Goal: Answer question/provide support: Share knowledge or assist other users

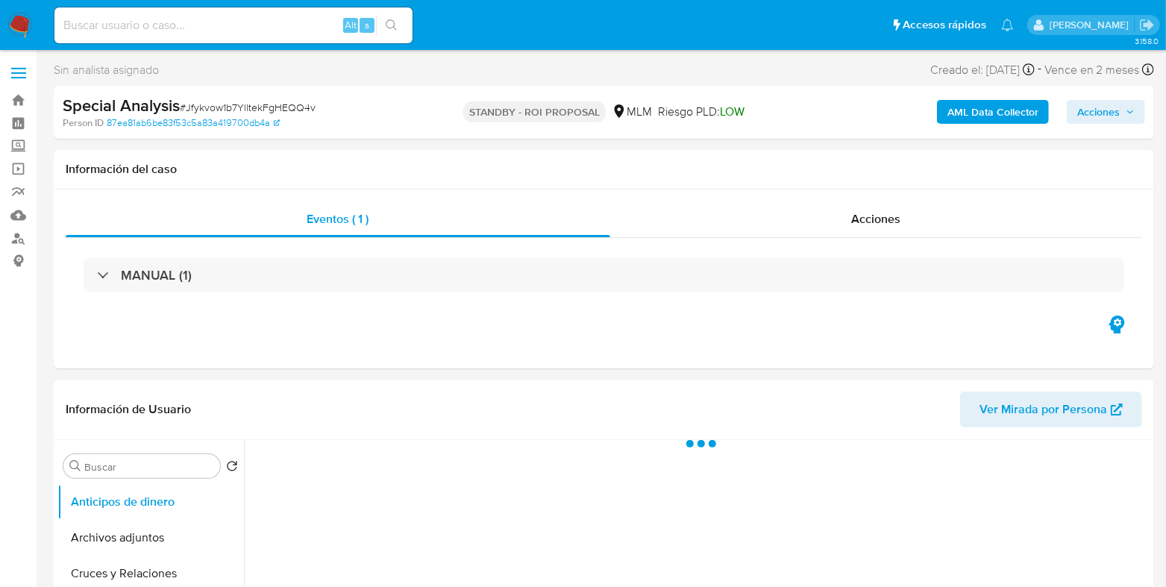
click at [265, 28] on input at bounding box center [233, 25] width 358 height 19
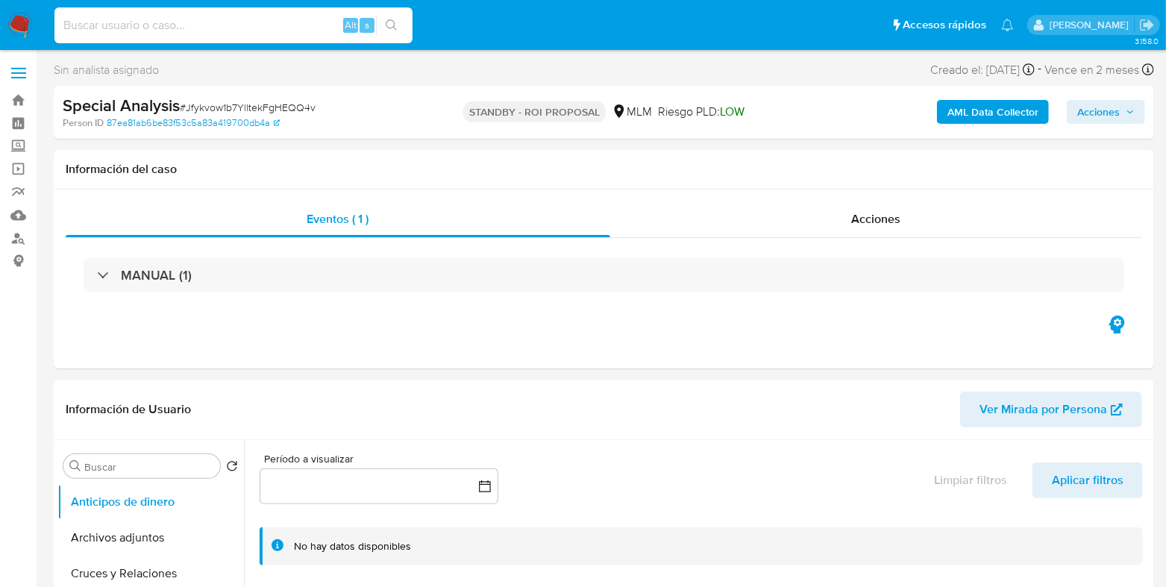
paste input "39108225"
type input "39108225"
select select "10"
type input "39108225"
click at [392, 32] on button "search-icon" at bounding box center [391, 25] width 31 height 21
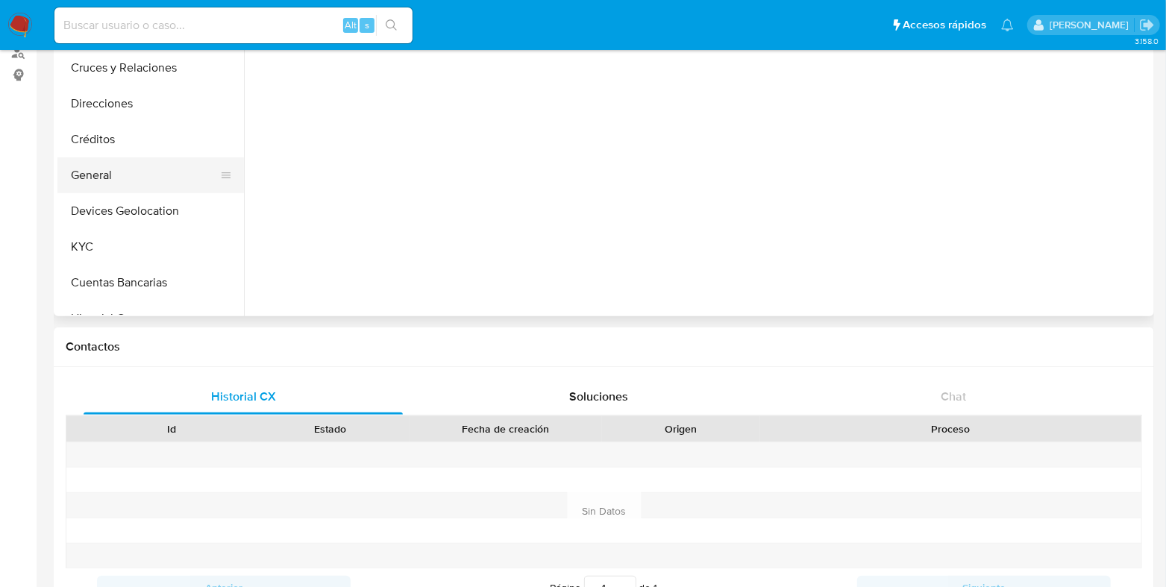
click at [98, 169] on button "General" at bounding box center [144, 175] width 175 height 36
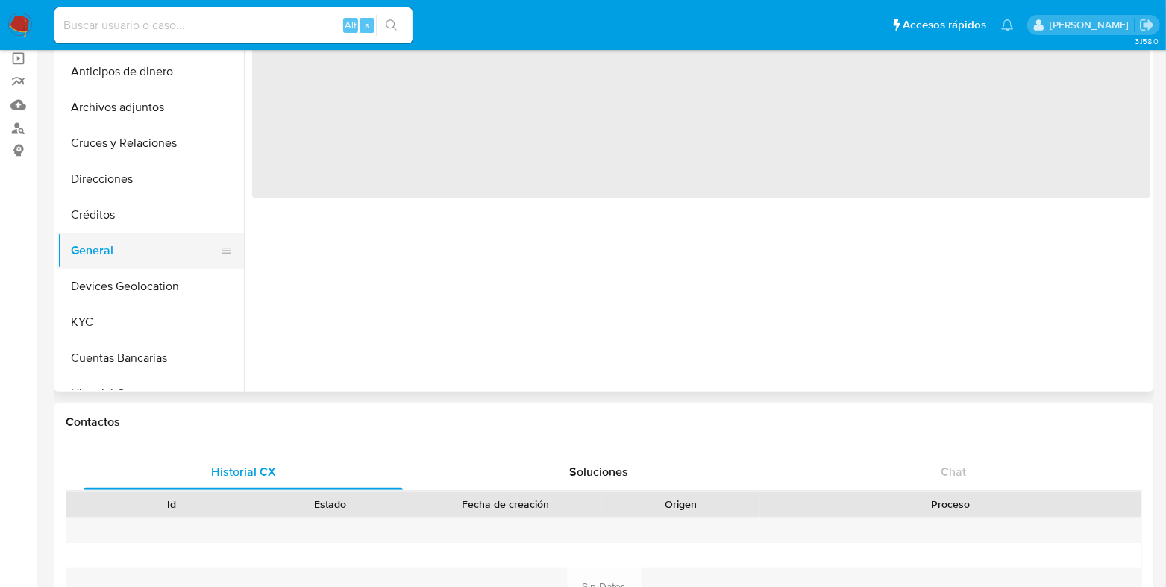
select select "10"
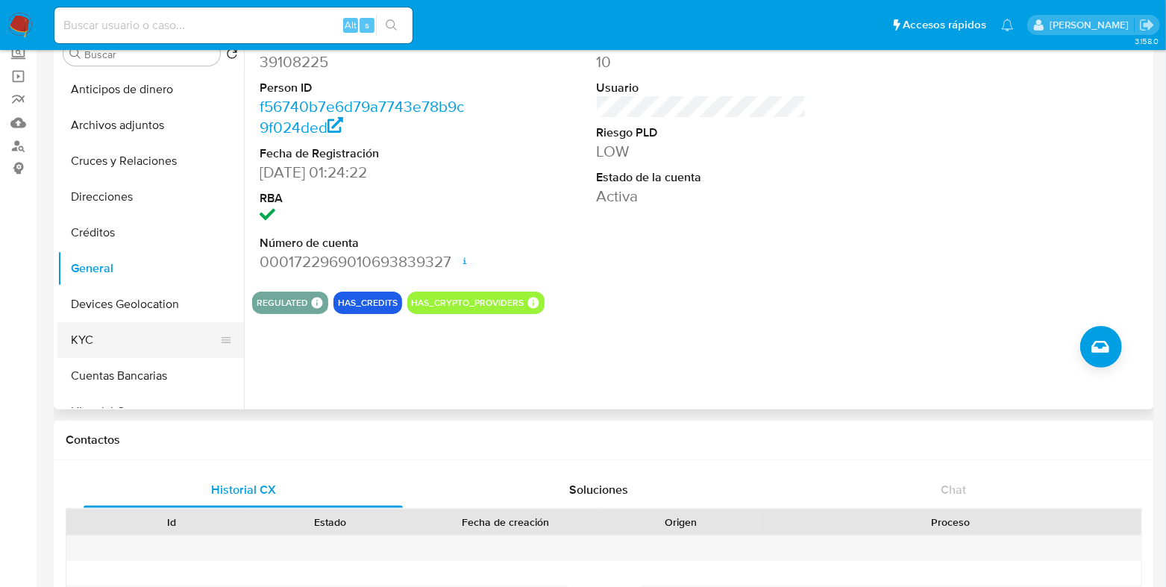
click at [84, 341] on button "KYC" at bounding box center [144, 340] width 175 height 36
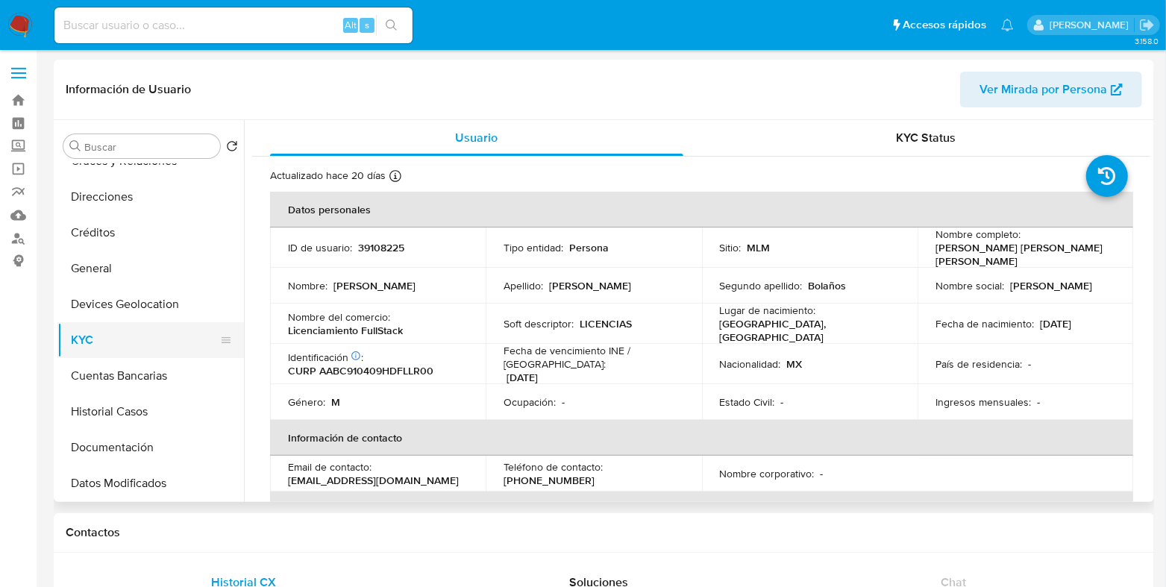
drag, startPoint x: 109, startPoint y: 279, endPoint x: 78, endPoint y: 324, distance: 55.2
click at [106, 279] on button "General" at bounding box center [150, 269] width 186 height 36
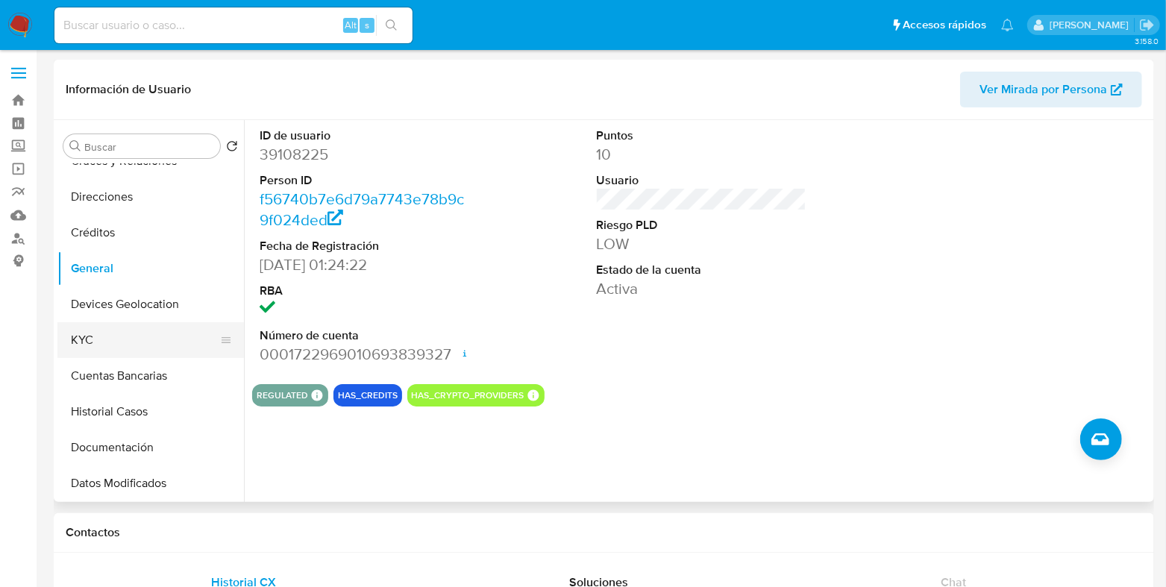
click at [96, 342] on button "KYC" at bounding box center [144, 340] width 175 height 36
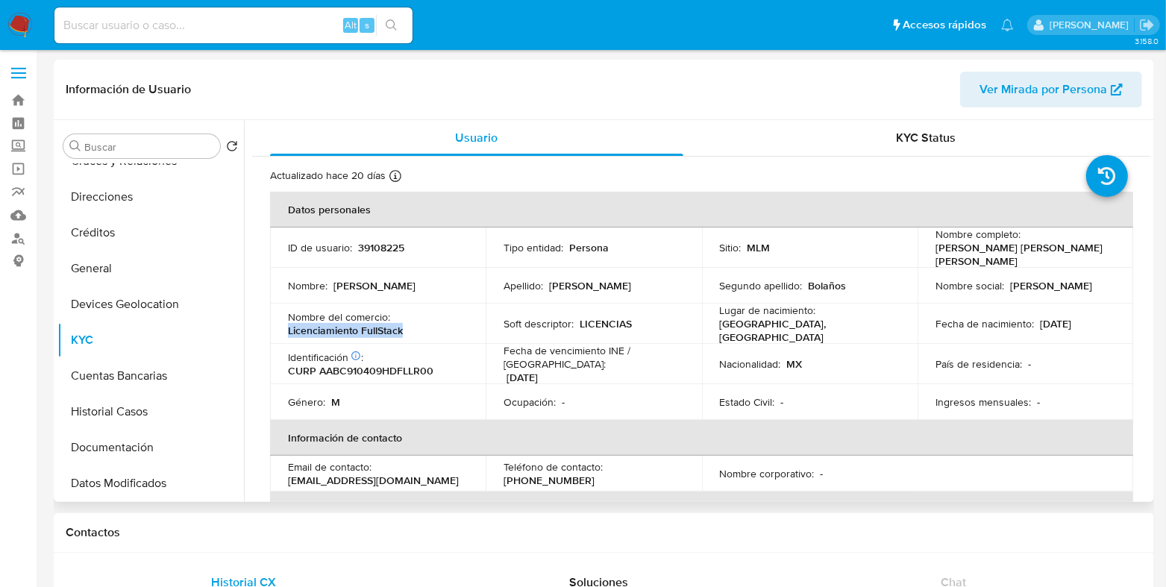
drag, startPoint x: 415, startPoint y: 327, endPoint x: 280, endPoint y: 327, distance: 134.2
click at [280, 327] on td "Nombre del comercio : Licenciamiento FullStack" at bounding box center [378, 324] width 216 height 40
copy p "Licenciamiento FullStack"
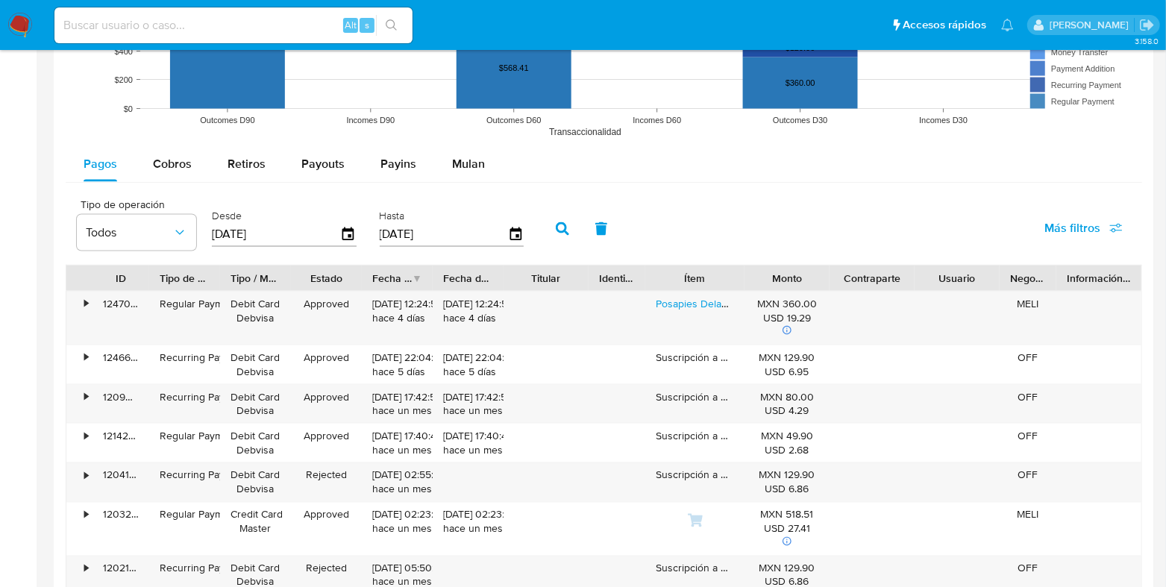
scroll to position [1304, 0]
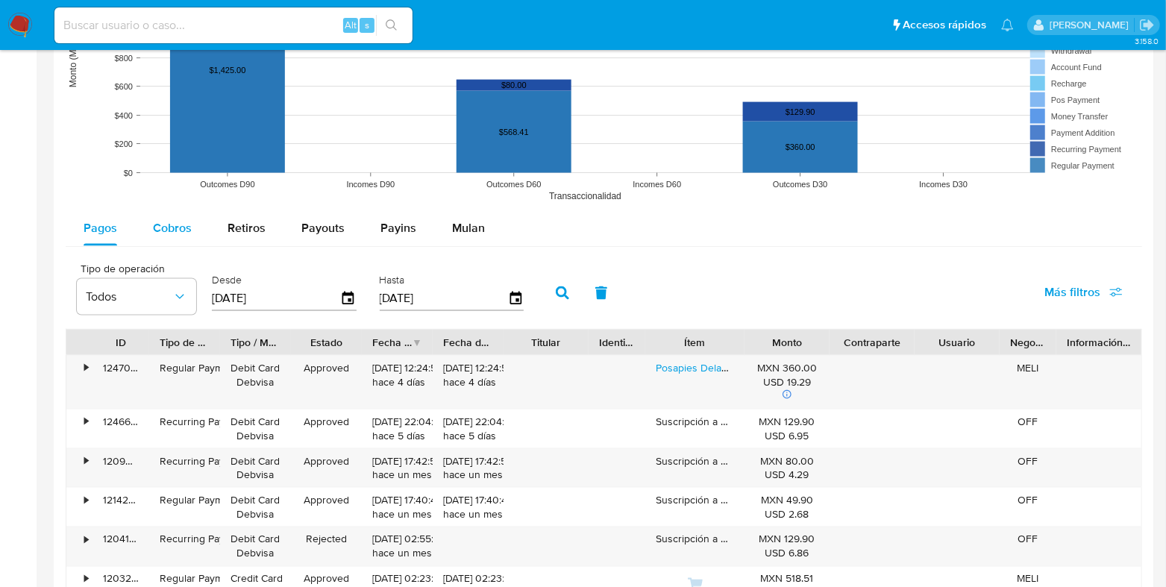
click at [192, 218] on button "Cobros" at bounding box center [172, 228] width 75 height 36
select select "10"
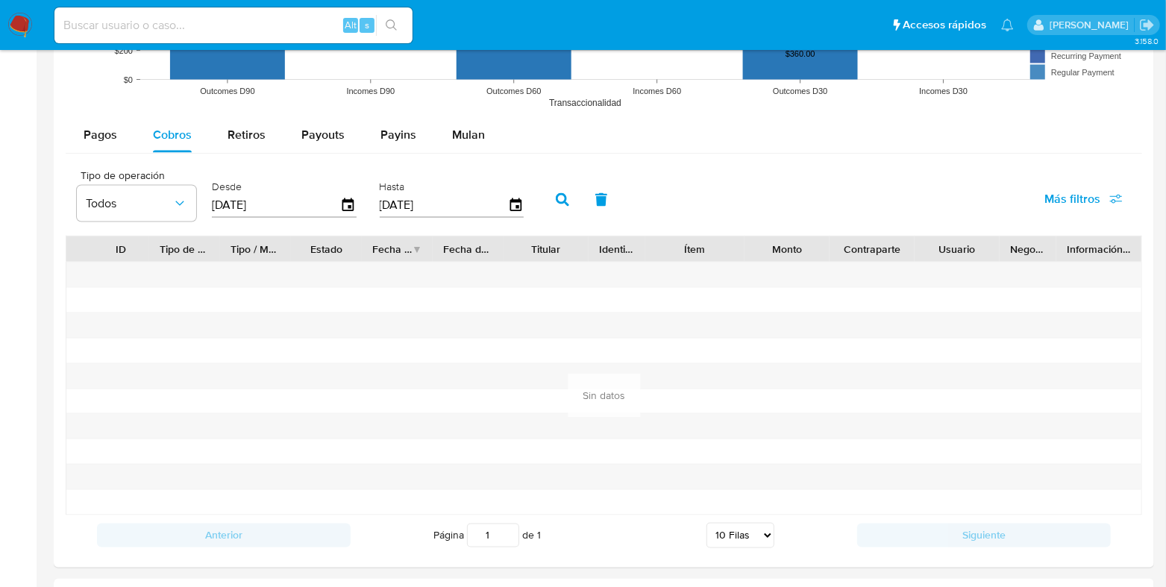
type button "1"
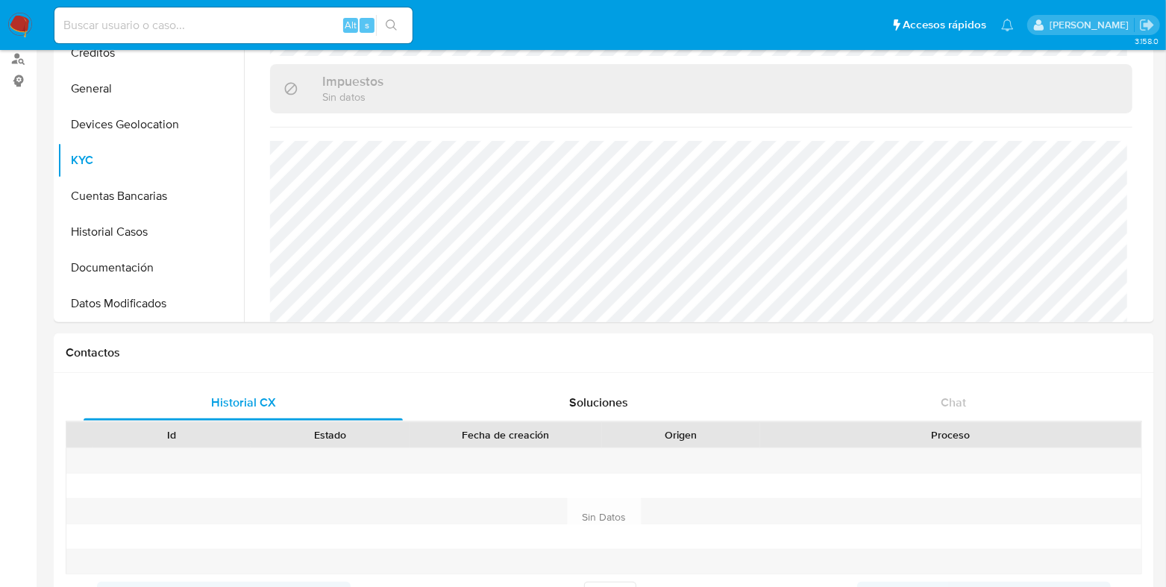
scroll to position [0, 0]
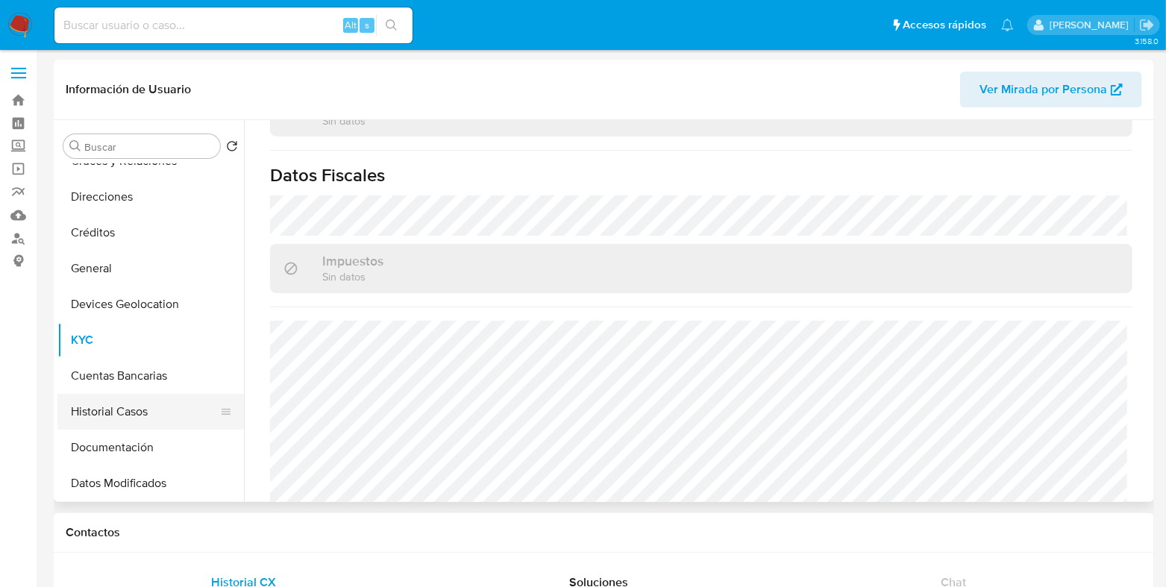
click at [139, 400] on button "Historial Casos" at bounding box center [144, 412] width 175 height 36
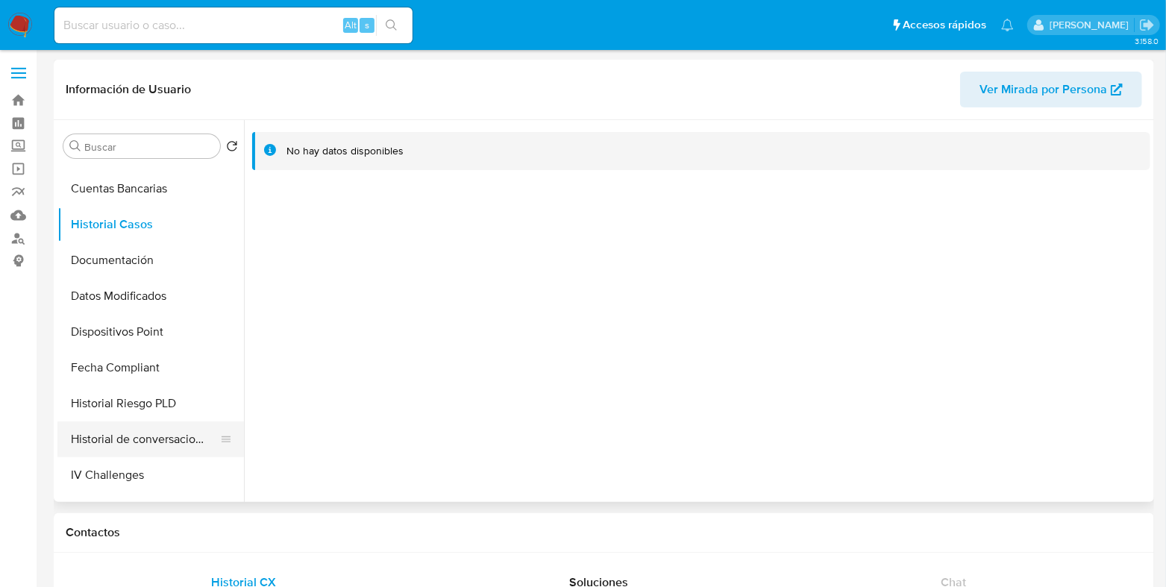
scroll to position [372, 0]
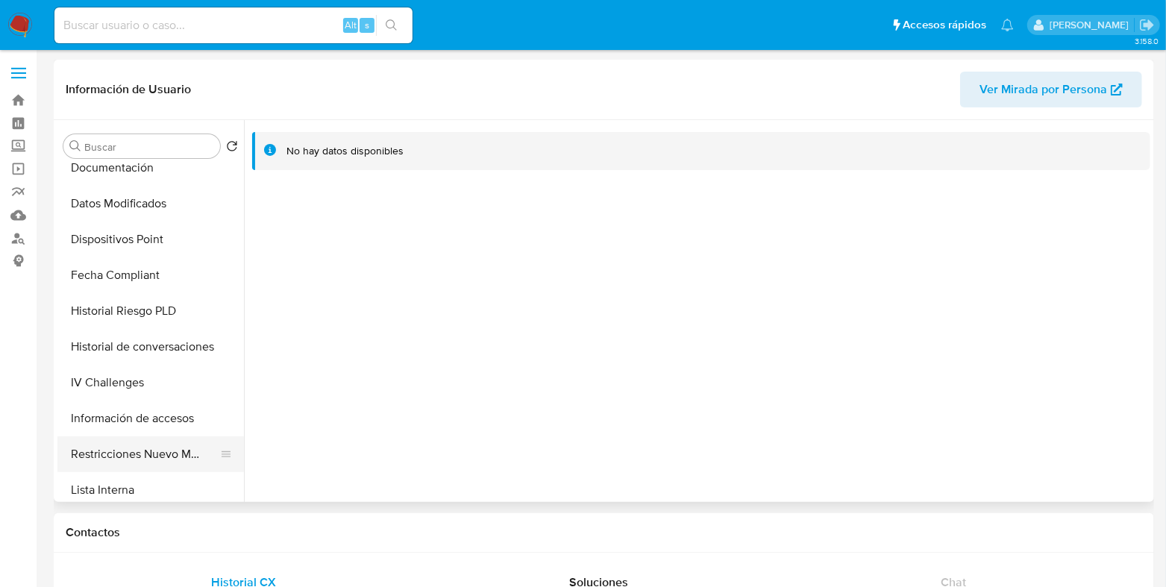
click at [127, 456] on button "Restricciones Nuevo Mundo" at bounding box center [144, 454] width 175 height 36
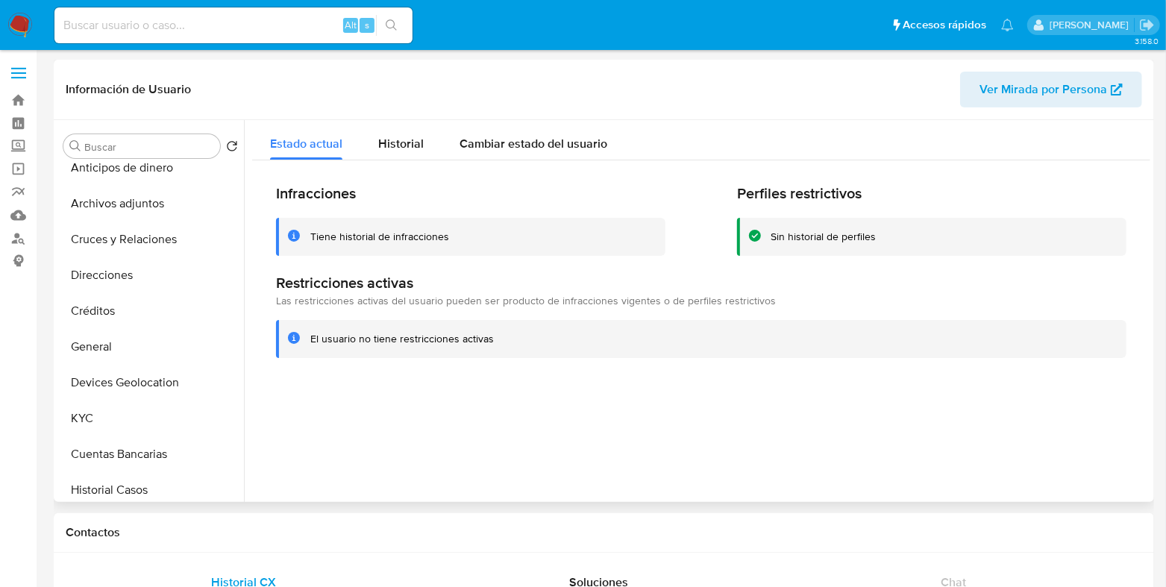
scroll to position [0, 0]
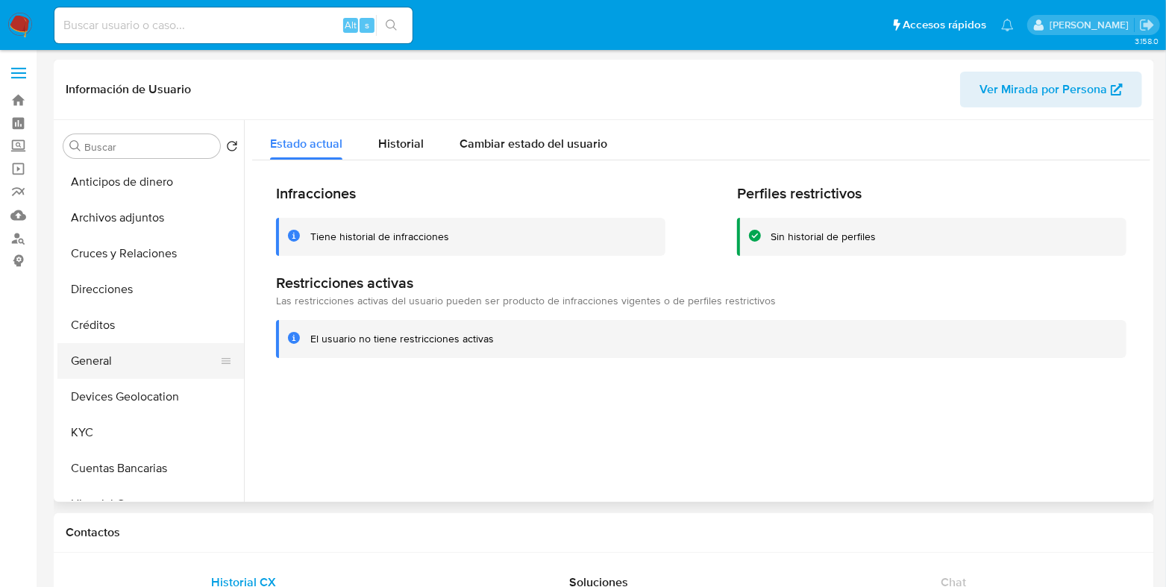
click at [101, 377] on button "General" at bounding box center [144, 361] width 175 height 36
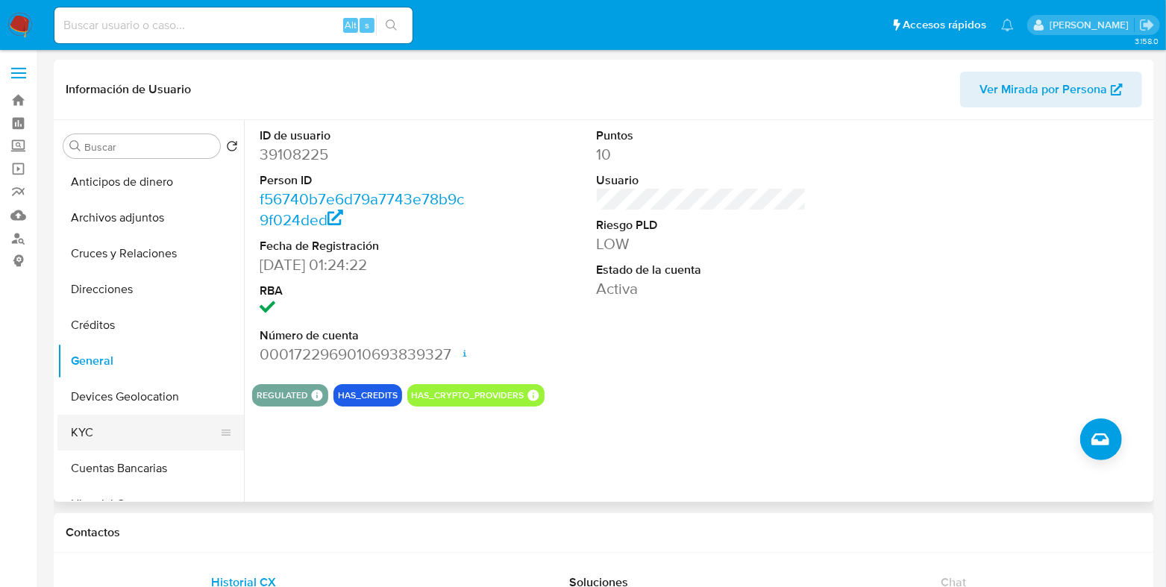
click at [82, 428] on button "KYC" at bounding box center [144, 433] width 175 height 36
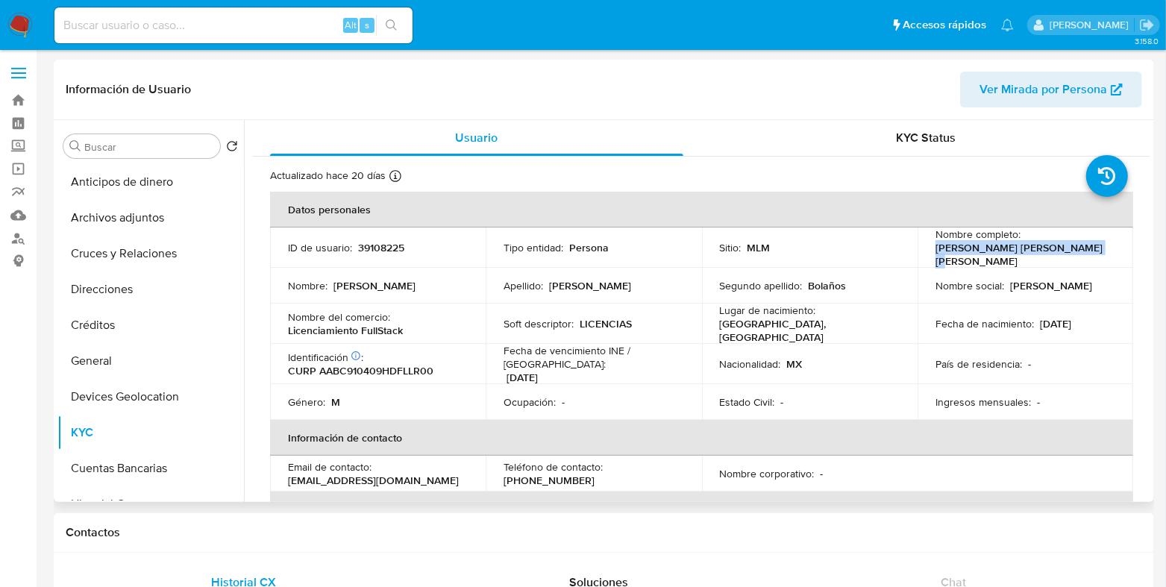
drag, startPoint x: 1096, startPoint y: 248, endPoint x: 928, endPoint y: 251, distance: 167.8
click at [928, 251] on td "Nombre completo : Carlos Adrian Alvarado Bolaños" at bounding box center [1025, 247] width 216 height 40
copy p "Carlos Adrian Alvarado Bolaños"
click at [390, 252] on td "ID de usuario : 39108225" at bounding box center [378, 247] width 216 height 40
click at [390, 247] on p "39108225" at bounding box center [381, 247] width 46 height 13
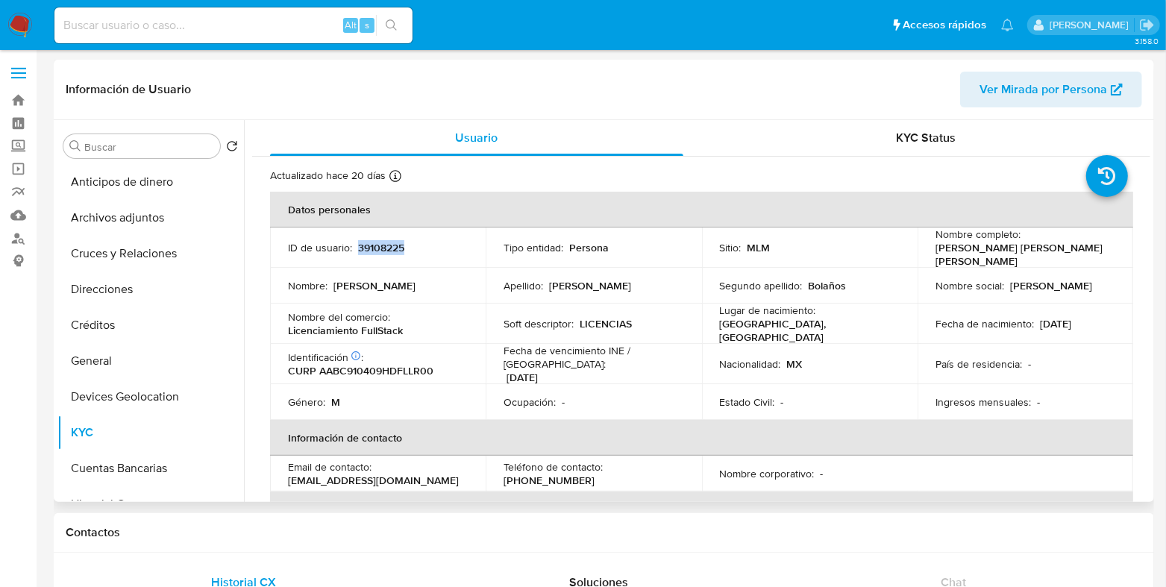
click at [390, 247] on p "39108225" at bounding box center [381, 247] width 46 height 13
copy p "39108225"
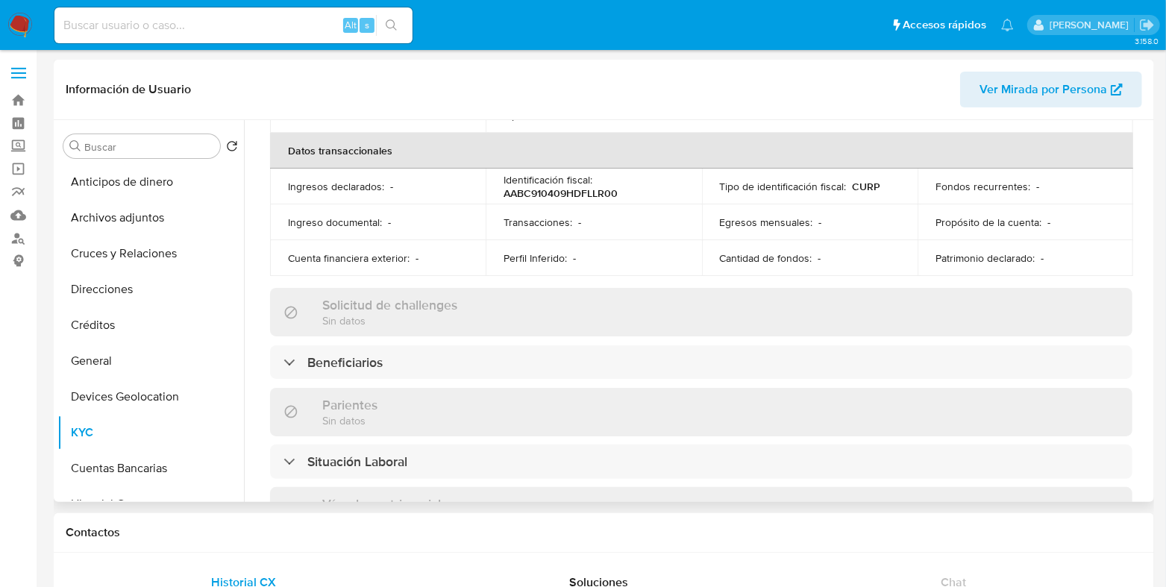
scroll to position [92, 0]
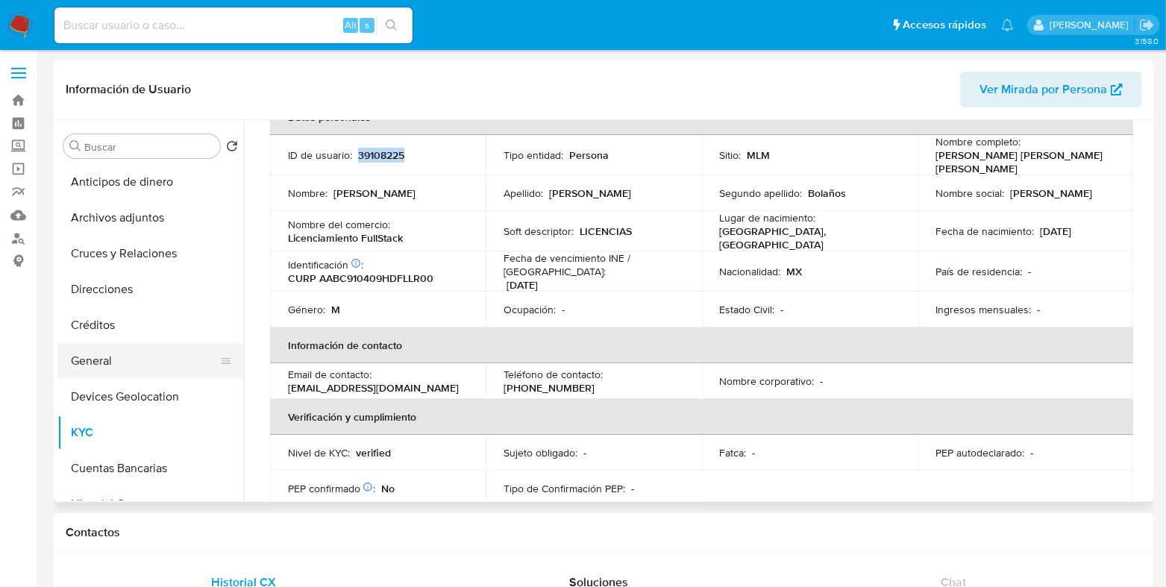
click at [106, 371] on button "General" at bounding box center [144, 361] width 175 height 36
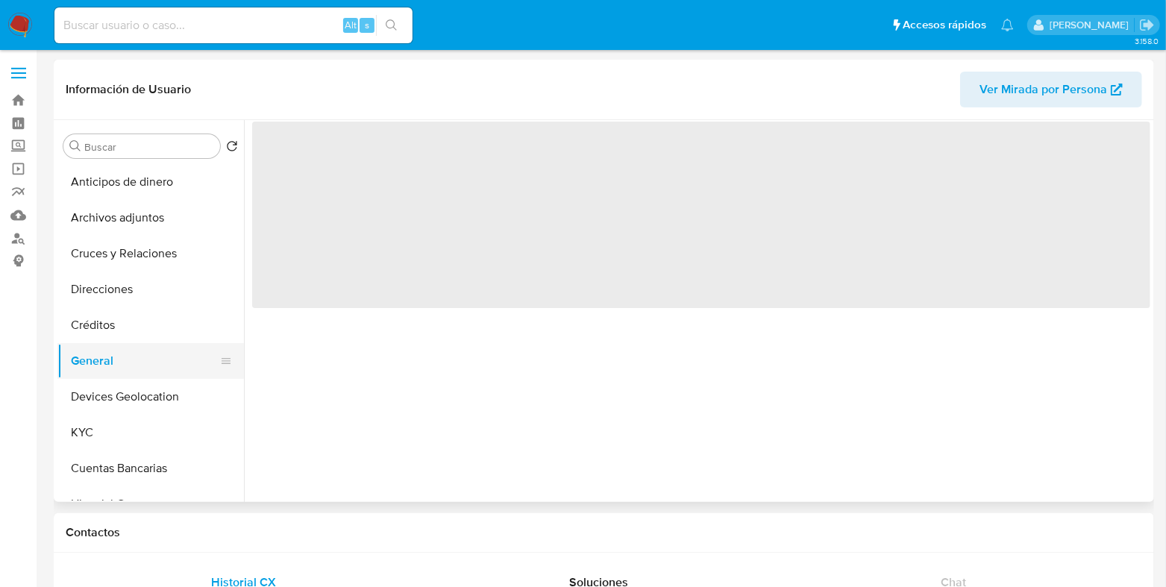
scroll to position [0, 0]
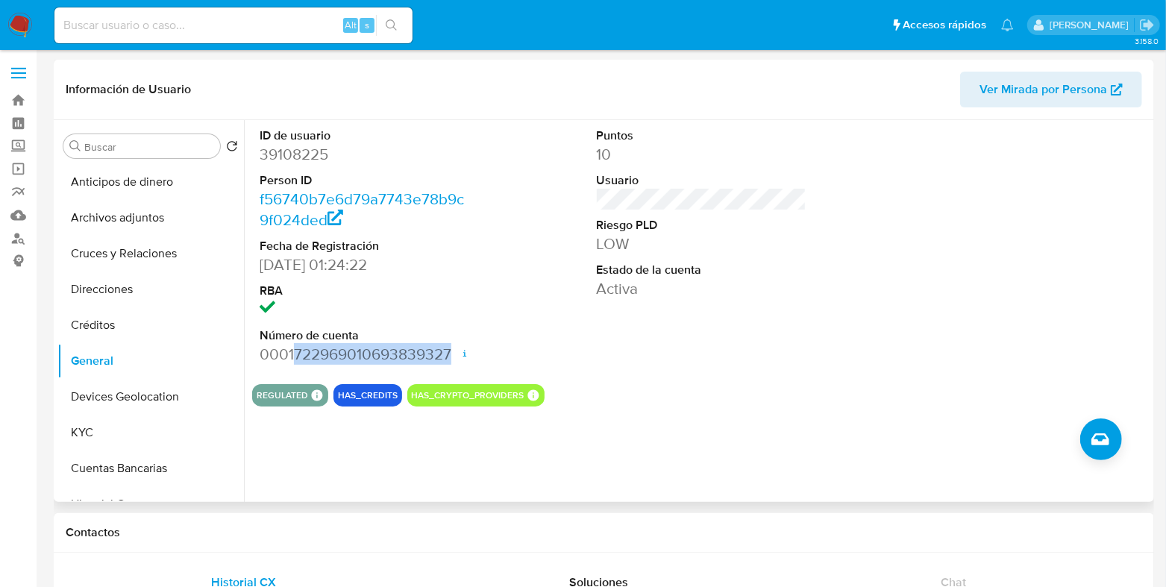
drag, startPoint x: 447, startPoint y: 353, endPoint x: 296, endPoint y: 356, distance: 151.4
click at [296, 356] on dd "0001722969010693839327 Fecha de apertura 14/02/2024 21:08 Estado ACTIVE" at bounding box center [365, 354] width 210 height 21
copy dd "722969010693839327"
click at [104, 437] on button "KYC" at bounding box center [144, 433] width 175 height 36
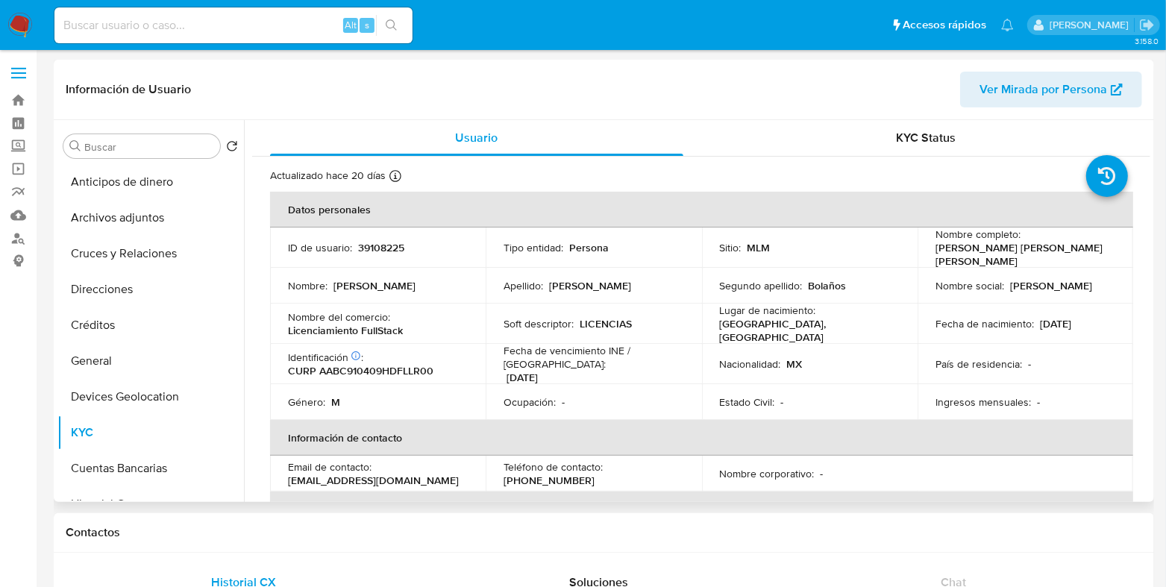
click at [411, 350] on div "Identificación CIC: 230918366 : CURP AABC910409HDFLLR00" at bounding box center [378, 363] width 180 height 27
click at [391, 364] on p "CURP AABC910409HDFLLR00" at bounding box center [360, 370] width 145 height 13
copy p "AABC910409HDFLLR00"
click at [130, 365] on button "General" at bounding box center [144, 361] width 175 height 36
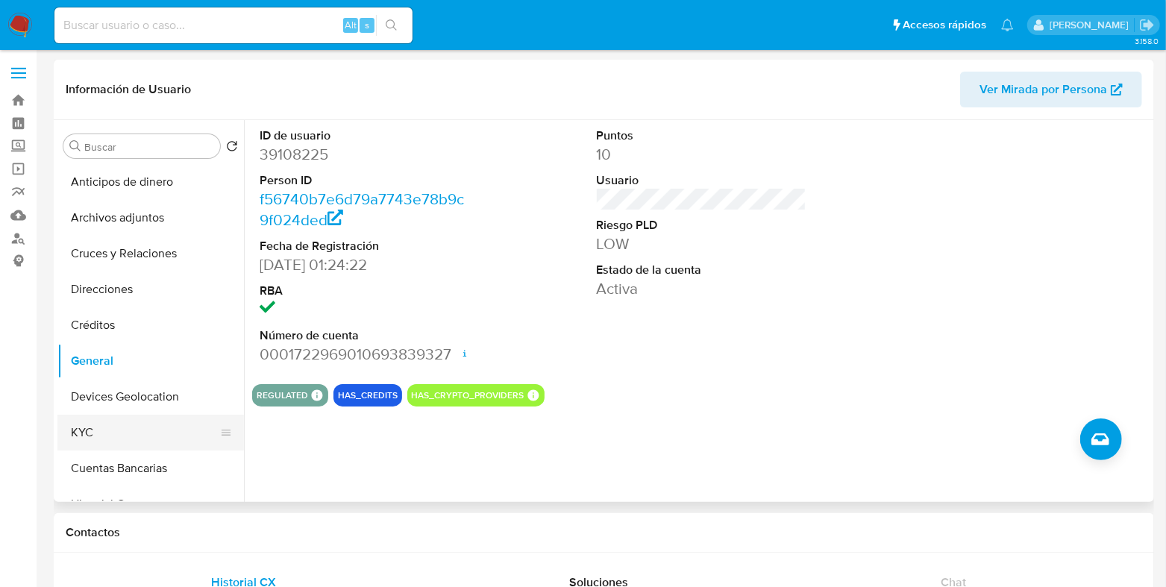
click at [149, 442] on button "KYC" at bounding box center [144, 433] width 175 height 36
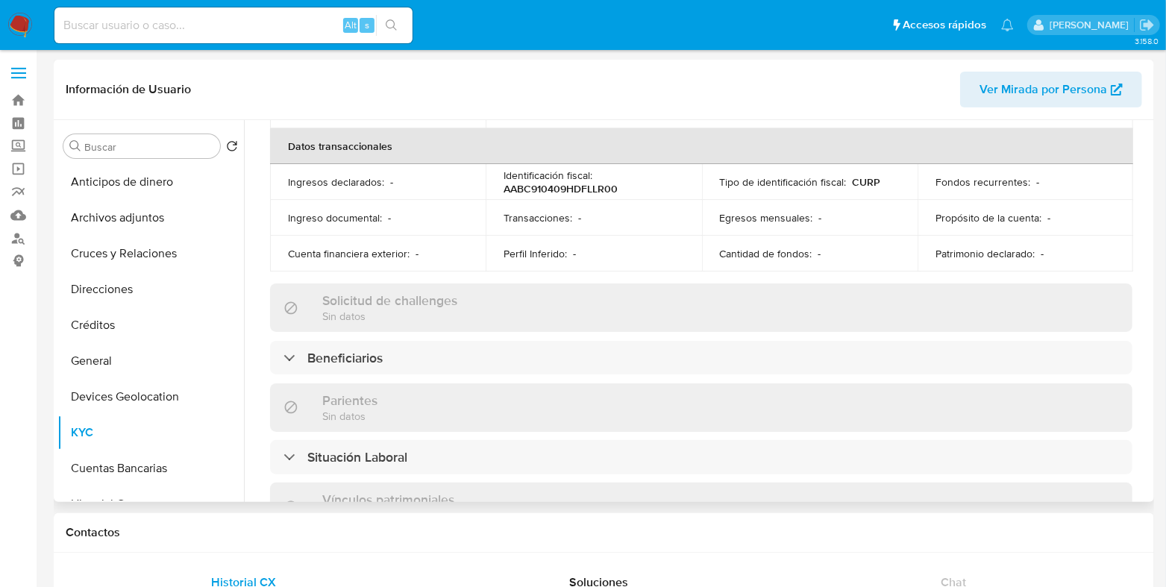
scroll to position [466, 0]
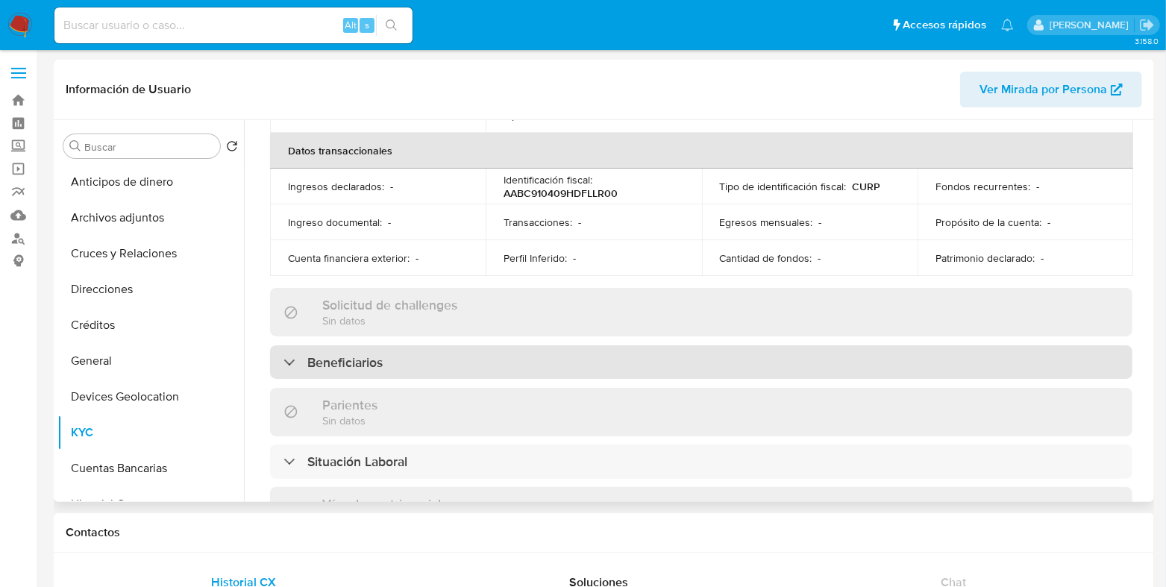
click at [365, 354] on h3 "Beneficiarios" at bounding box center [344, 362] width 75 height 16
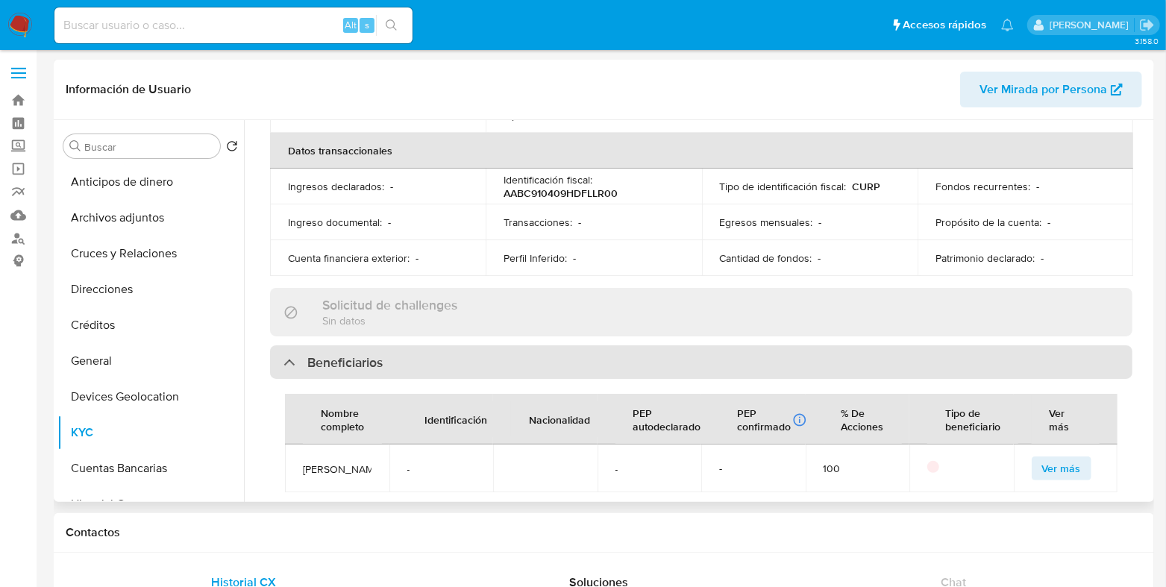
scroll to position [652, 0]
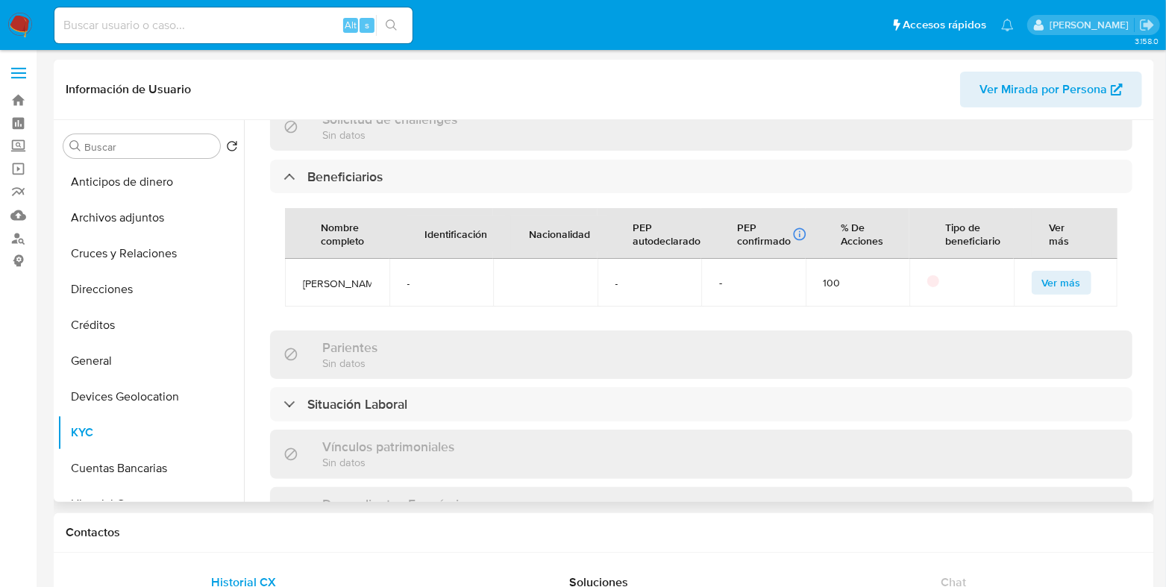
drag, startPoint x: 350, startPoint y: 298, endPoint x: 302, endPoint y: 272, distance: 54.7
click at [303, 277] on span "Marisa Bolaños romero" at bounding box center [337, 283] width 69 height 13
copy span "Marisa Bolaños romero"
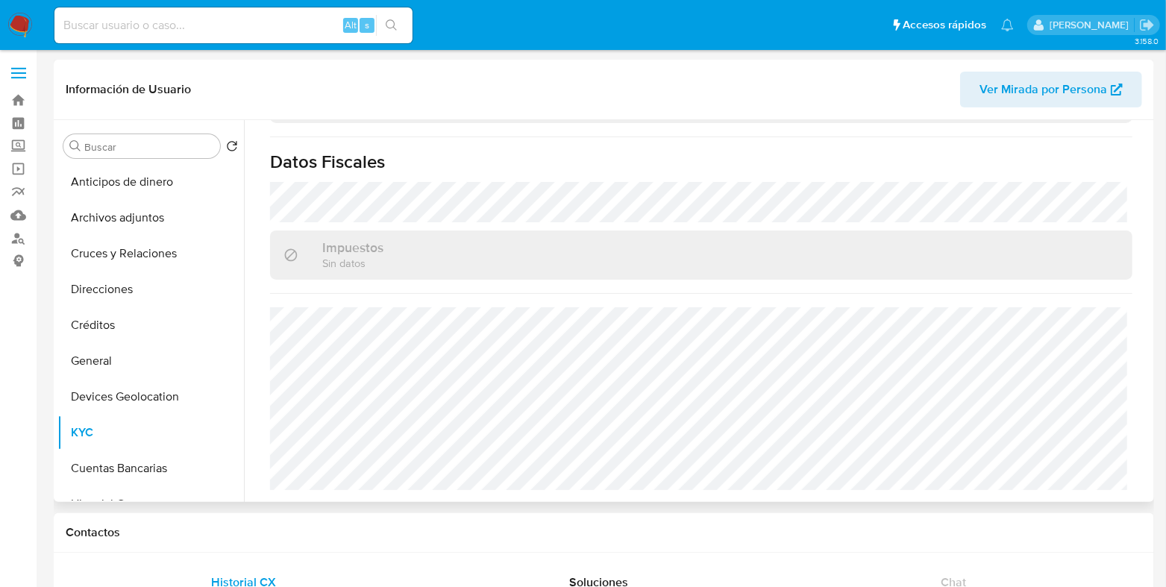
scroll to position [1078, 0]
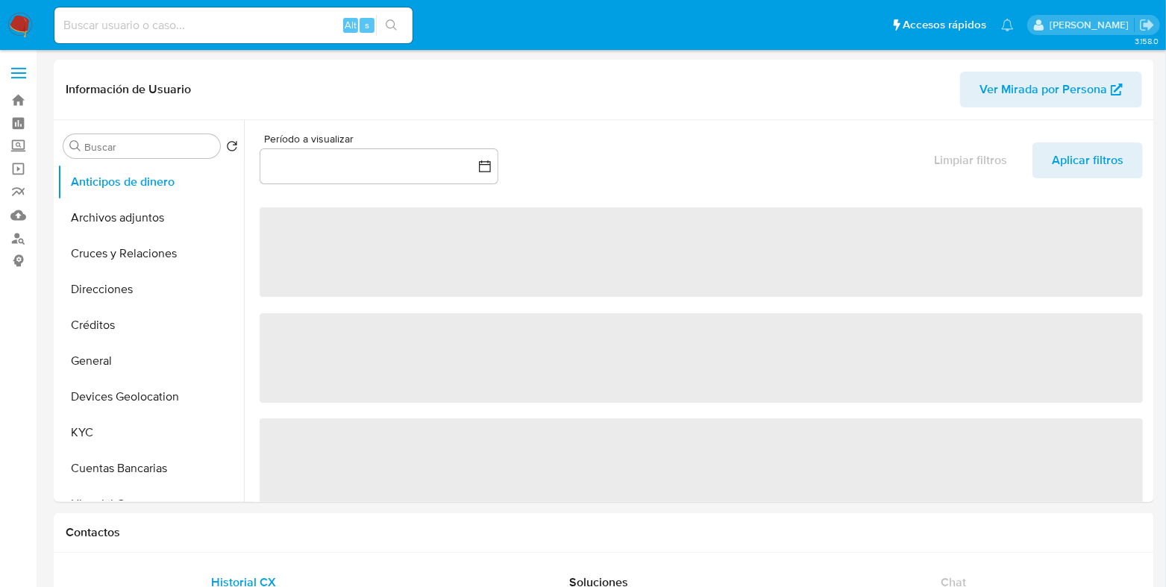
select select "10"
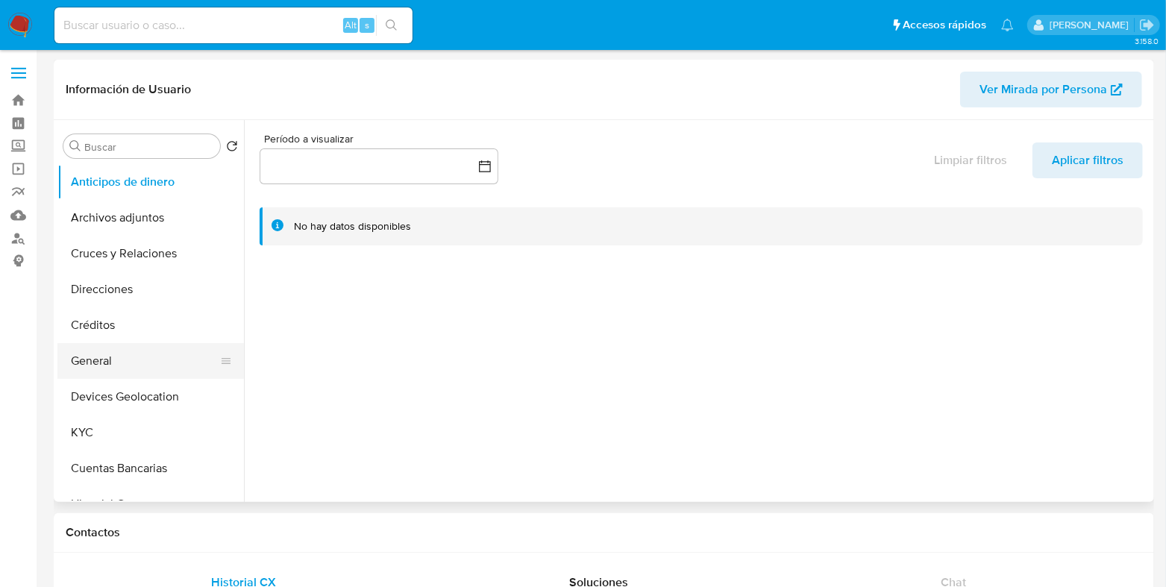
click at [110, 351] on button "General" at bounding box center [144, 361] width 175 height 36
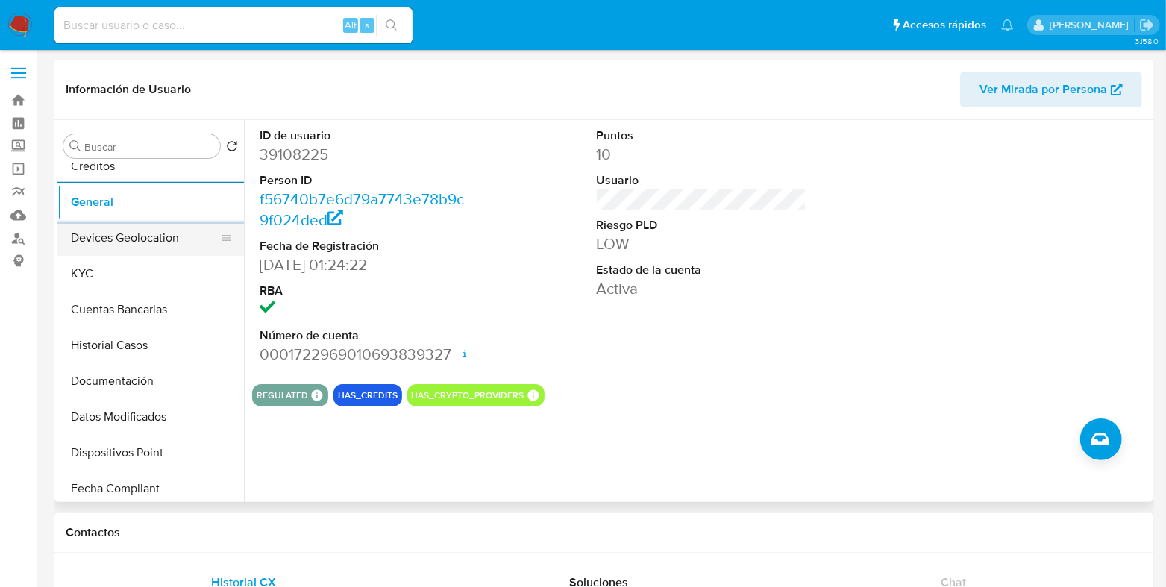
scroll to position [186, 0]
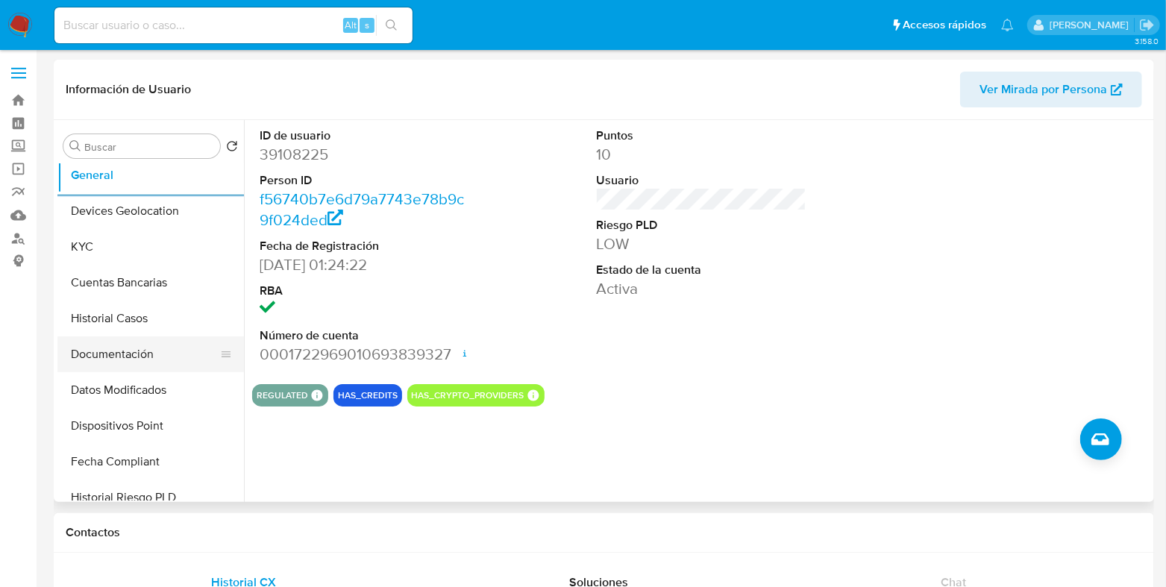
click at [112, 349] on button "Documentación" at bounding box center [144, 354] width 175 height 36
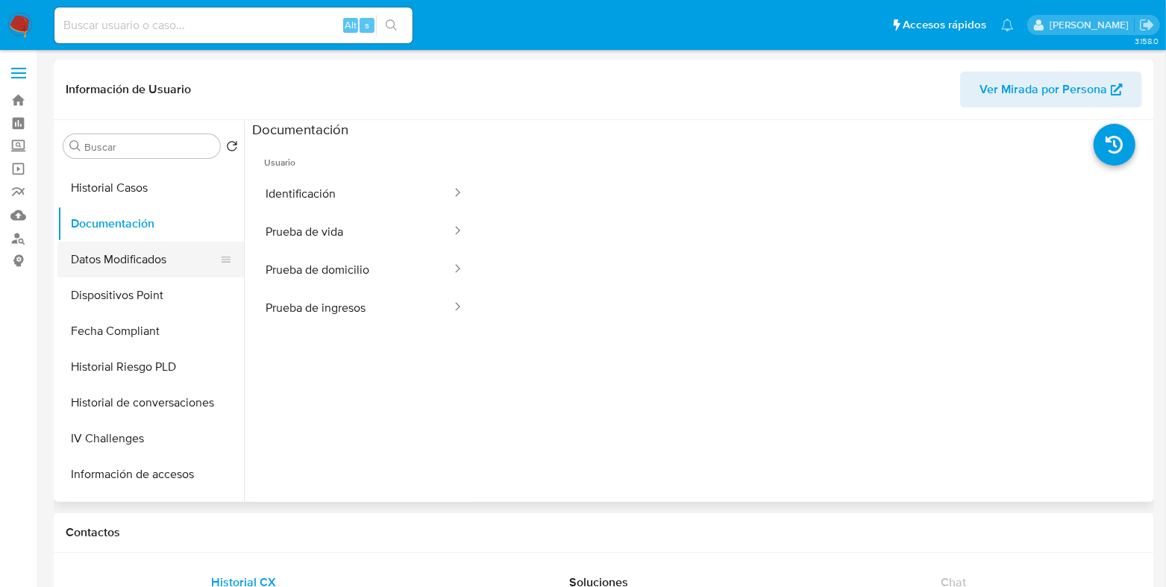
scroll to position [372, 0]
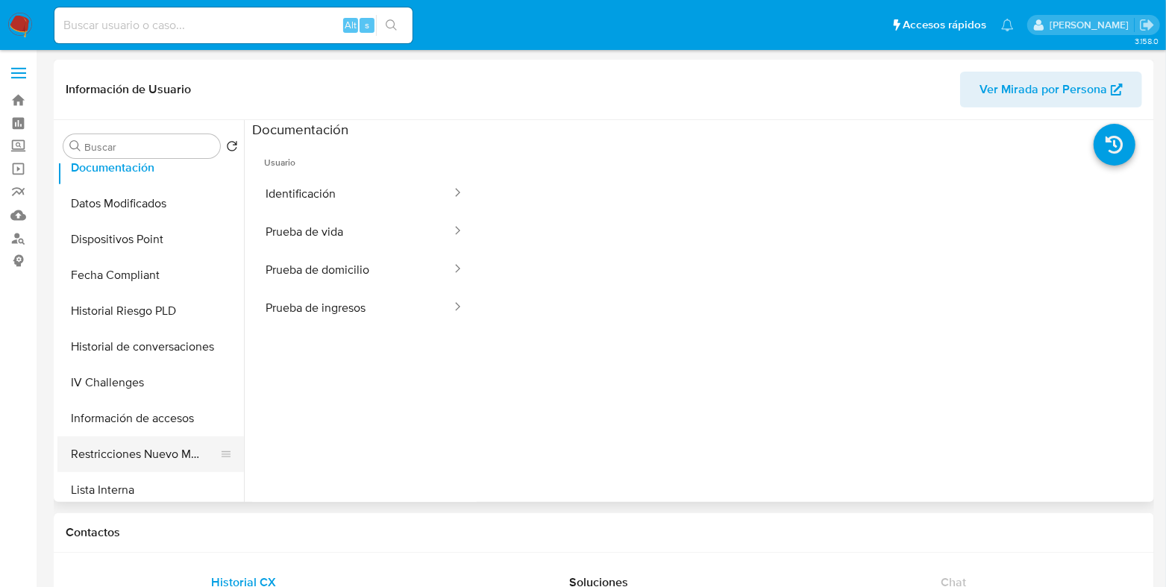
click at [127, 452] on button "Restricciones Nuevo Mundo" at bounding box center [144, 454] width 175 height 36
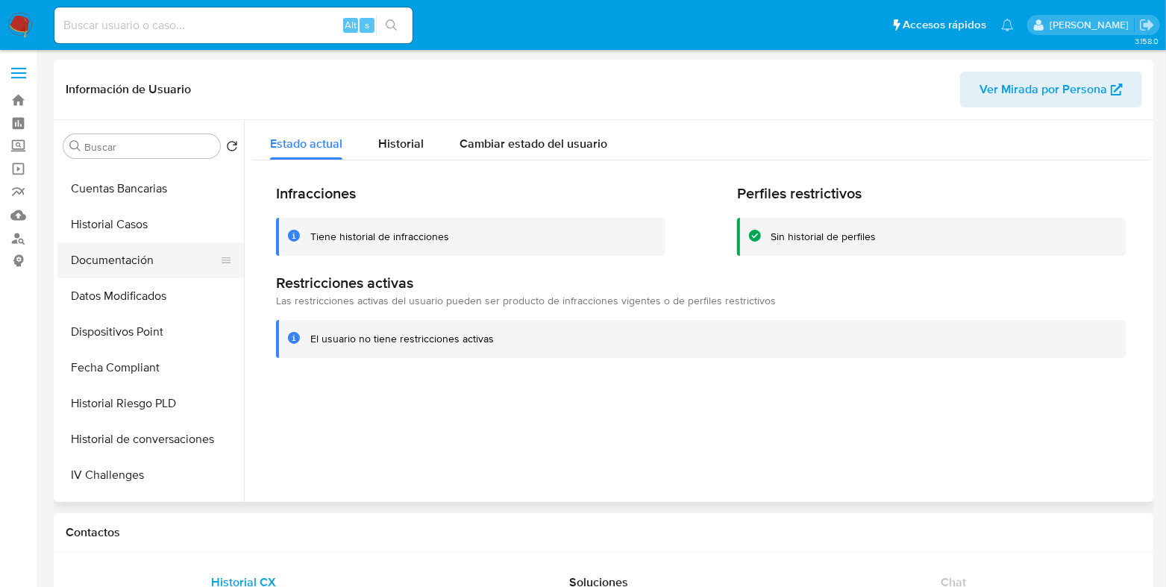
scroll to position [186, 0]
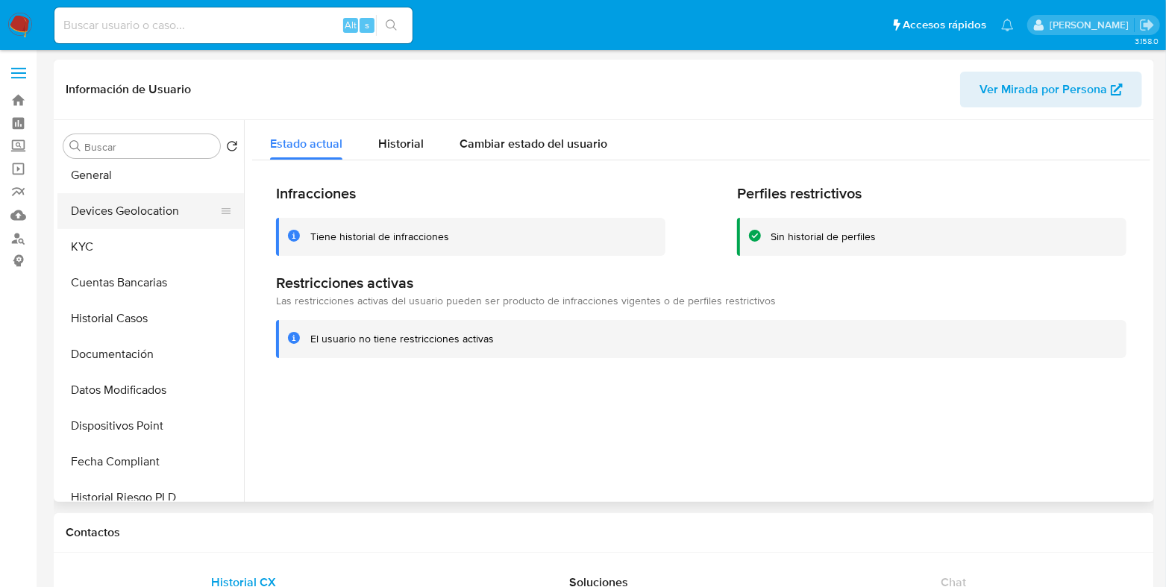
click at [148, 212] on button "Devices Geolocation" at bounding box center [144, 211] width 175 height 36
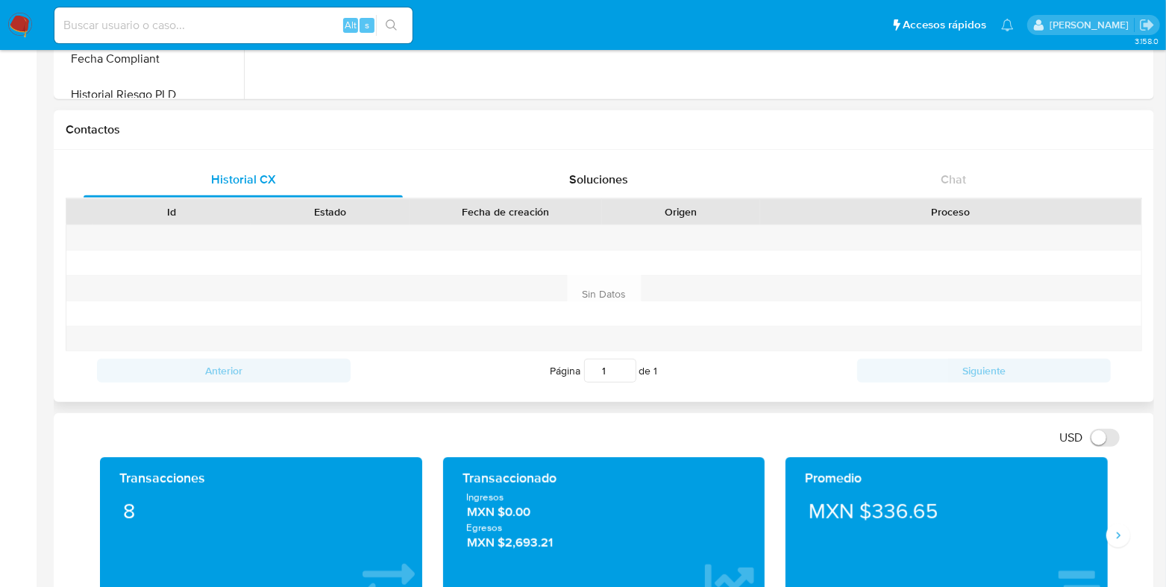
scroll to position [559, 0]
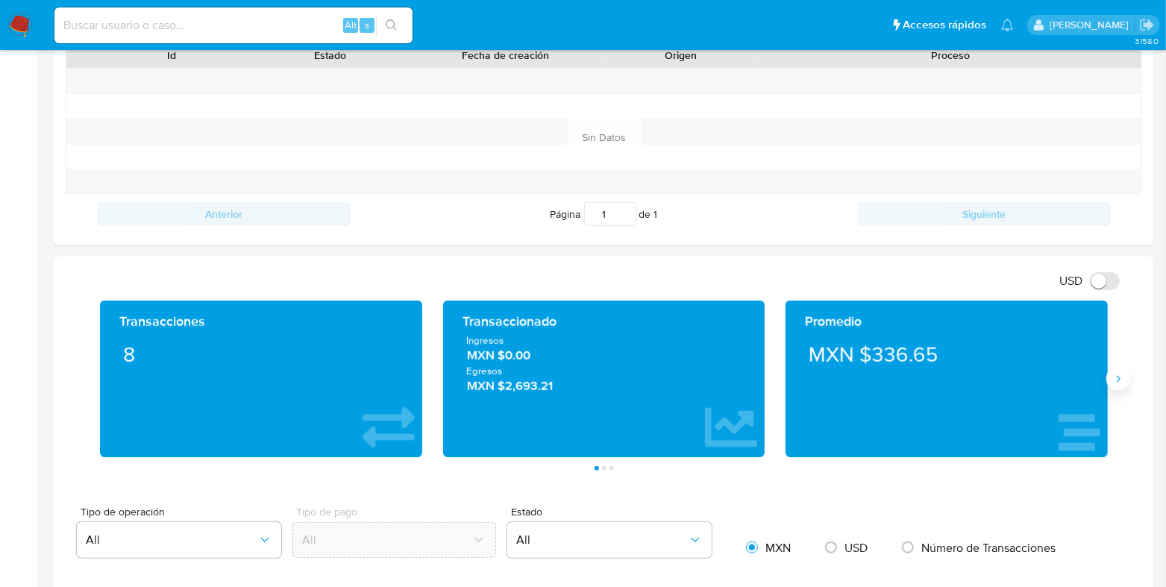
click at [1117, 387] on button "Siguiente" at bounding box center [1118, 379] width 24 height 24
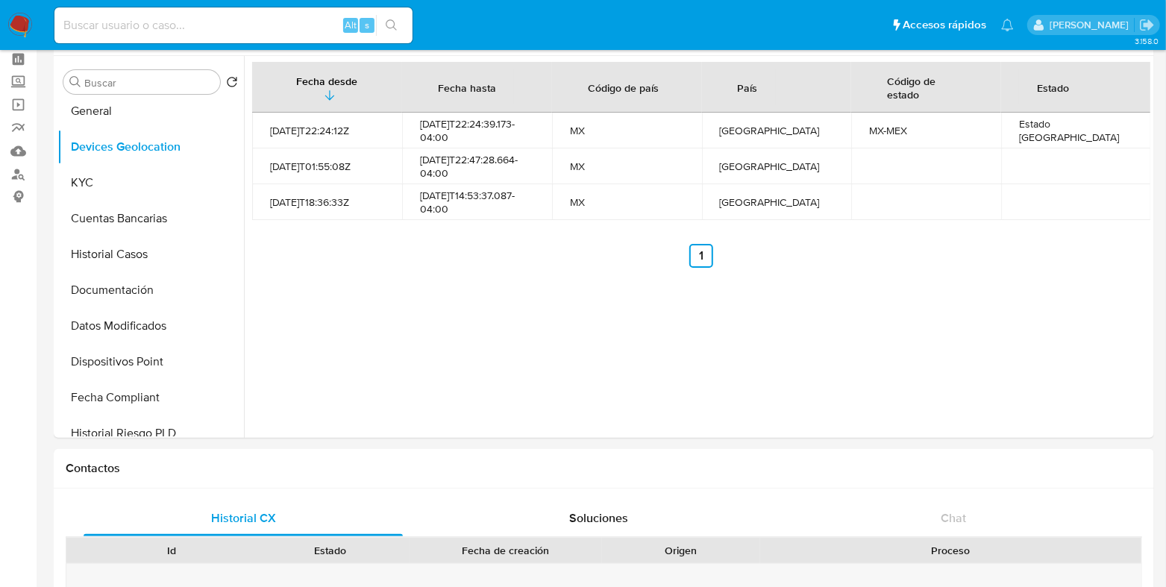
scroll to position [0, 0]
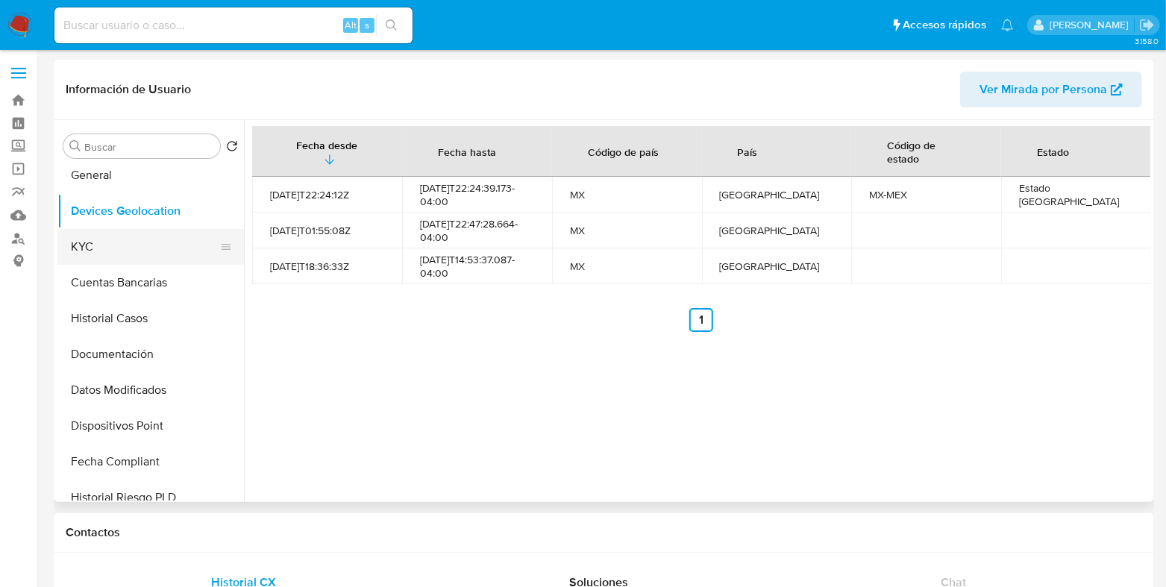
click at [113, 257] on button "KYC" at bounding box center [144, 247] width 175 height 36
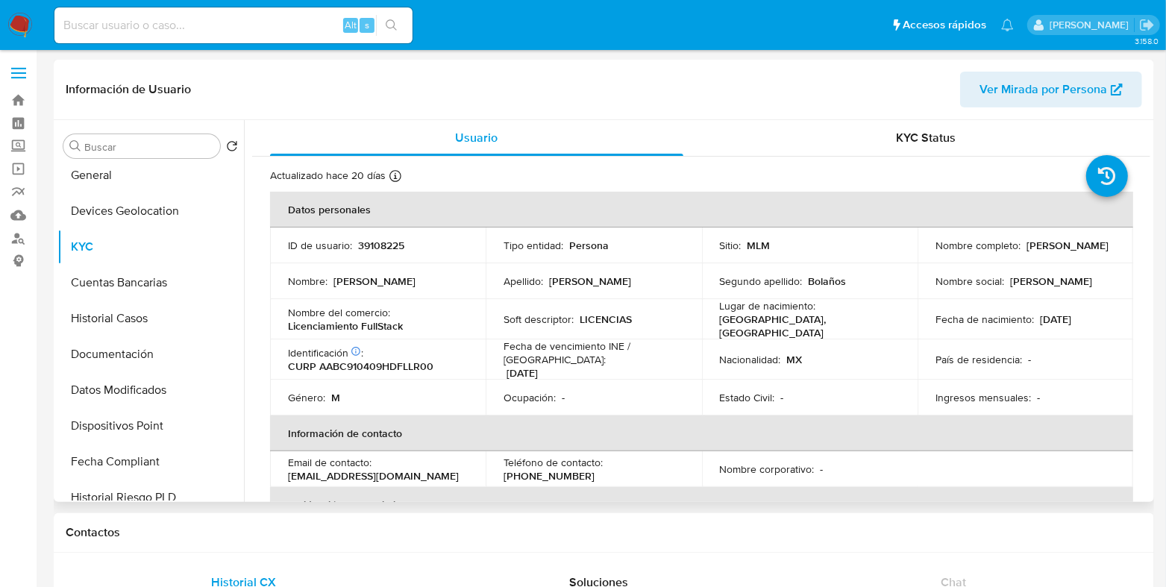
drag, startPoint x: 1095, startPoint y: 315, endPoint x: 1037, endPoint y: 318, distance: 58.3
click at [1037, 318] on div "Fecha de nacimiento : 09/04/1991" at bounding box center [1025, 318] width 180 height 13
copy p "[DATE]"
click at [113, 187] on button "General" at bounding box center [144, 175] width 175 height 36
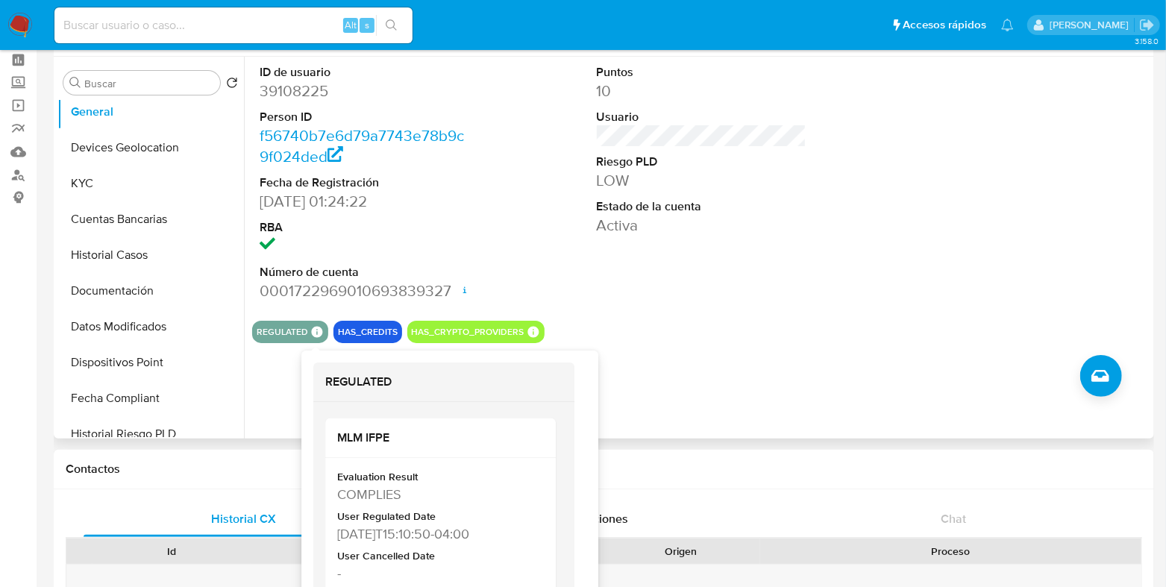
scroll to position [92, 0]
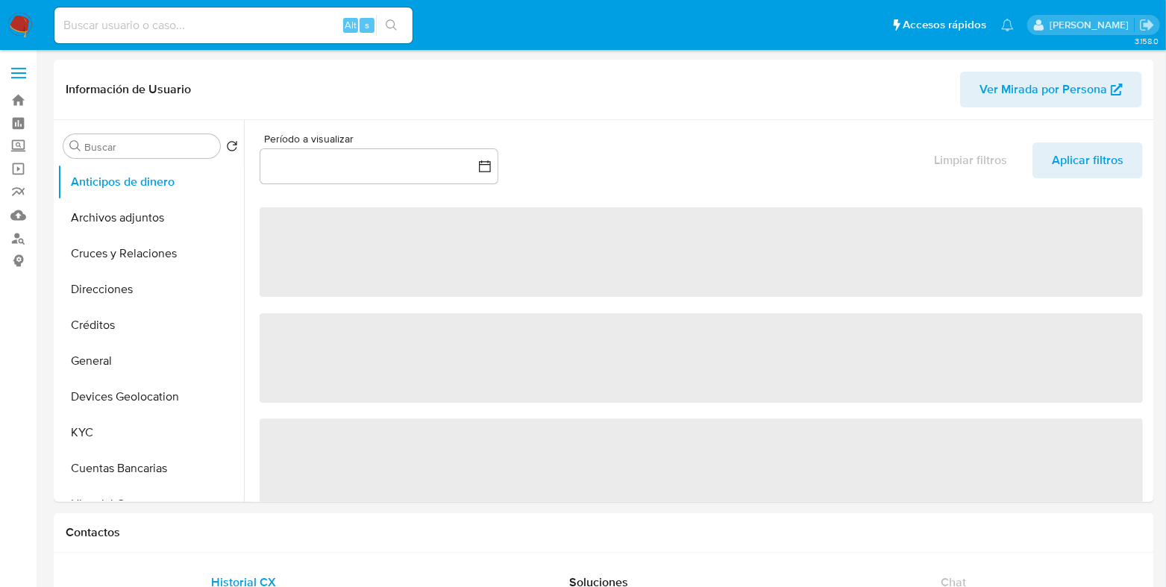
select select "10"
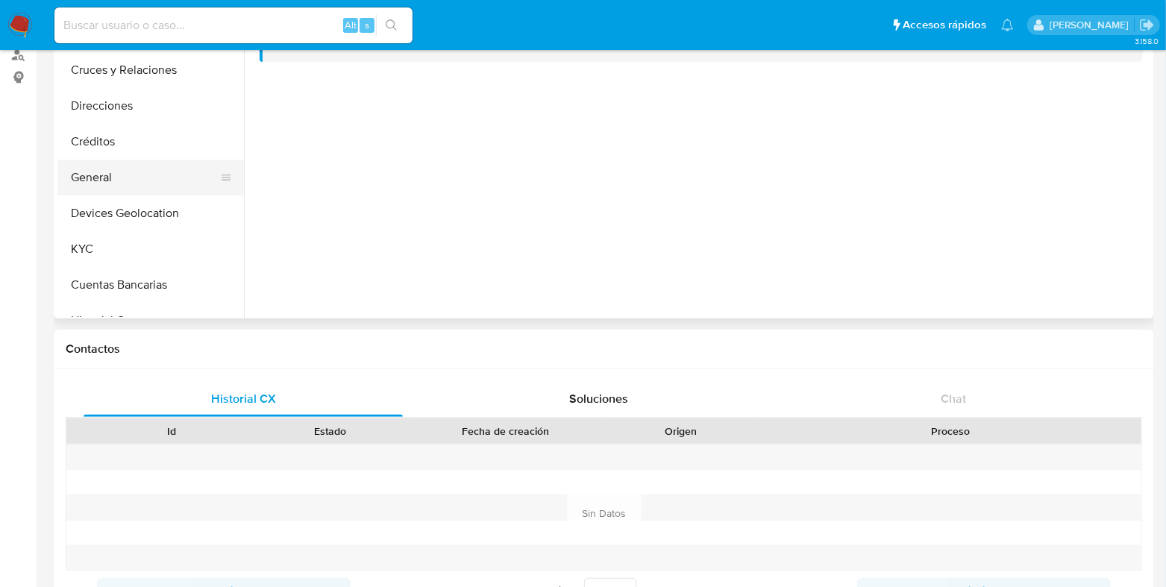
scroll to position [92, 0]
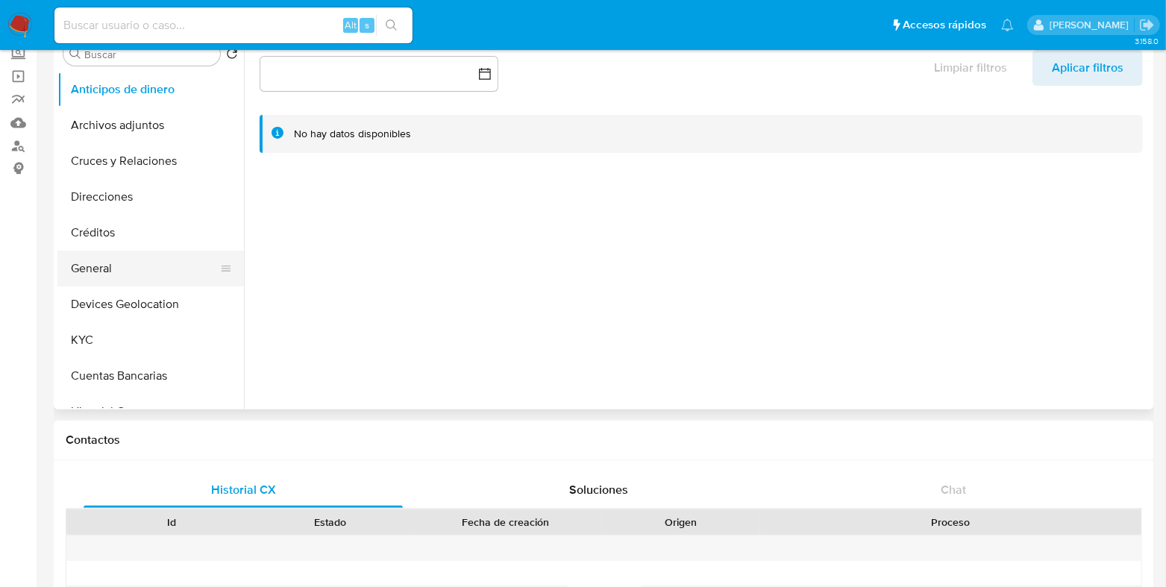
click at [99, 274] on button "General" at bounding box center [144, 269] width 175 height 36
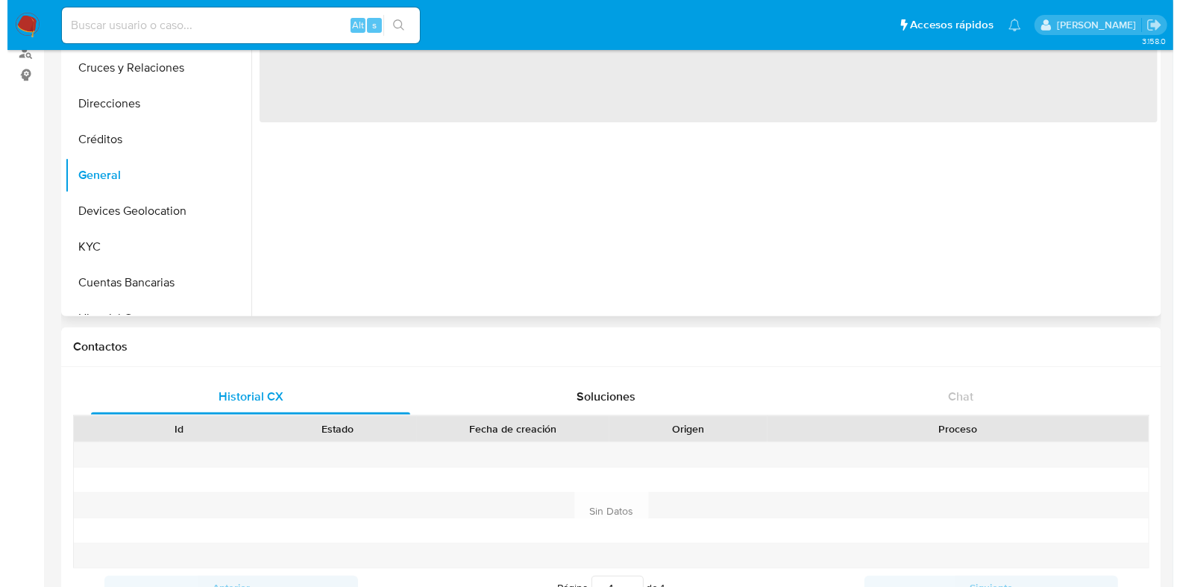
scroll to position [0, 0]
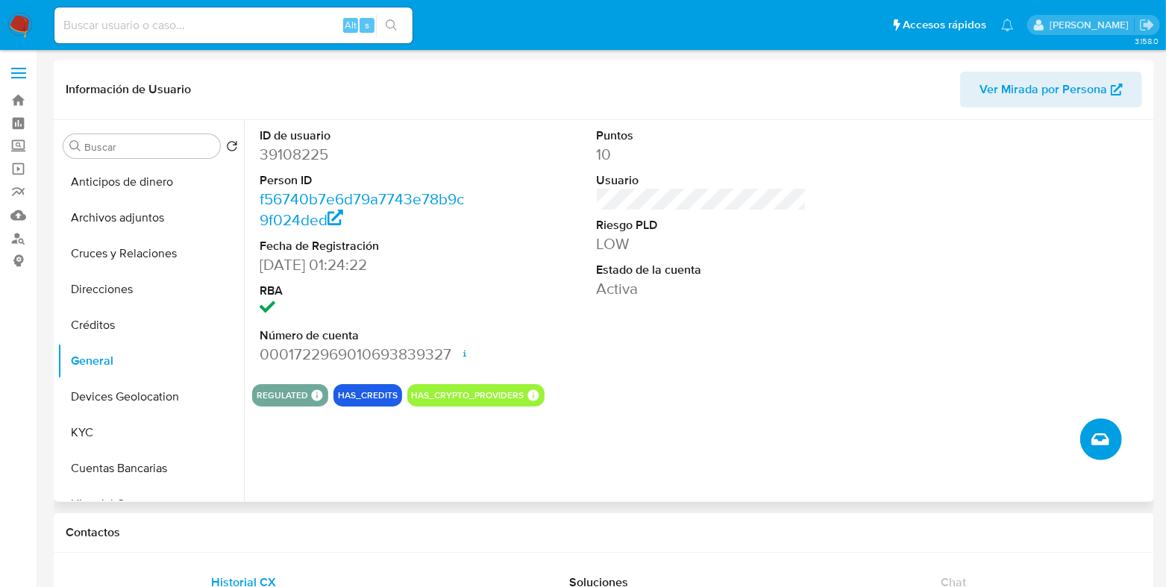
click at [1102, 427] on button "Crear caso manual" at bounding box center [1101, 439] width 42 height 42
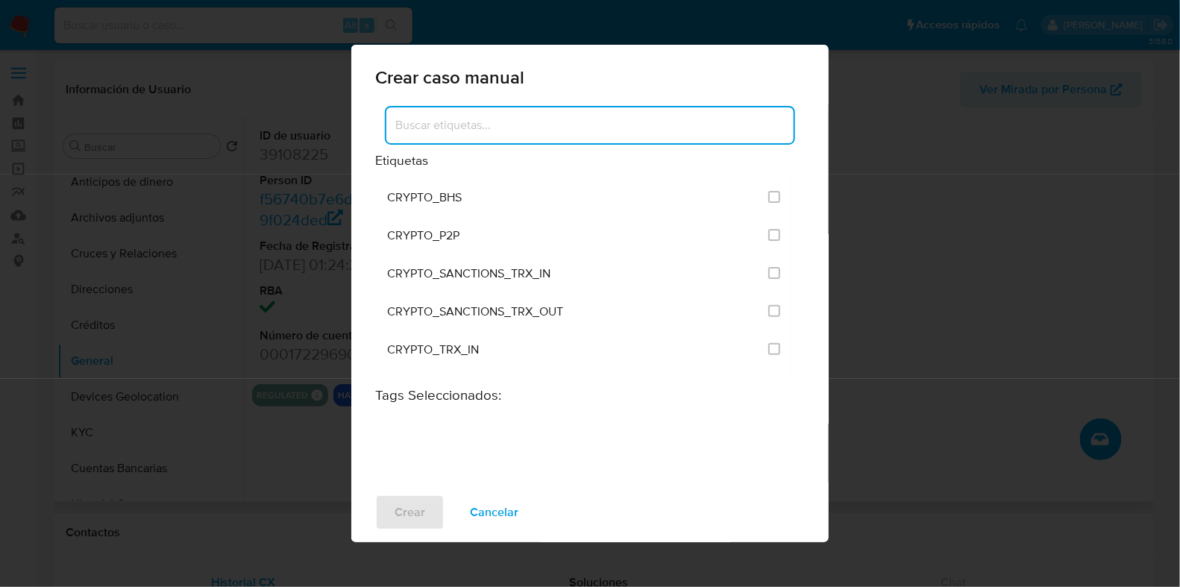
scroll to position [280, 0]
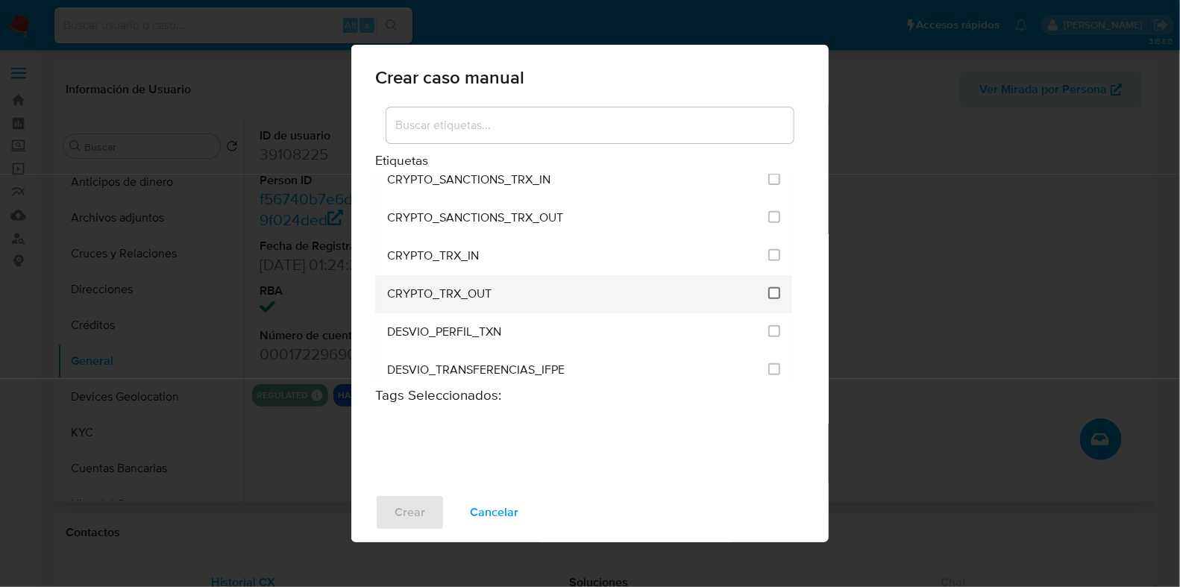
click at [772, 291] on input "1963" at bounding box center [774, 293] width 12 height 12
checkbox input "true"
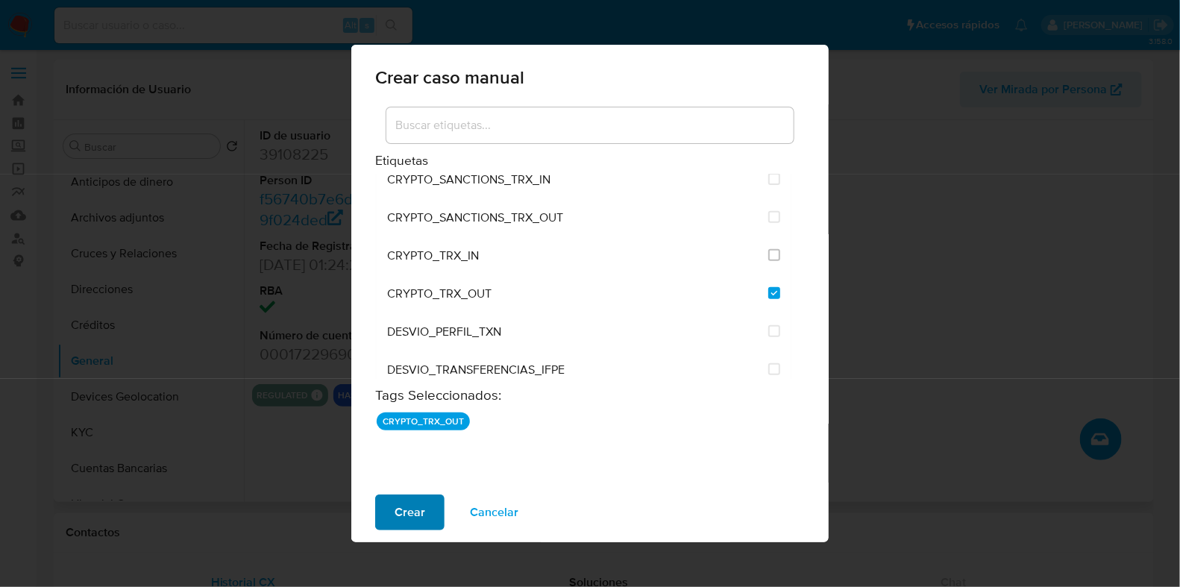
click at [407, 506] on span "Crear" at bounding box center [409, 512] width 31 height 33
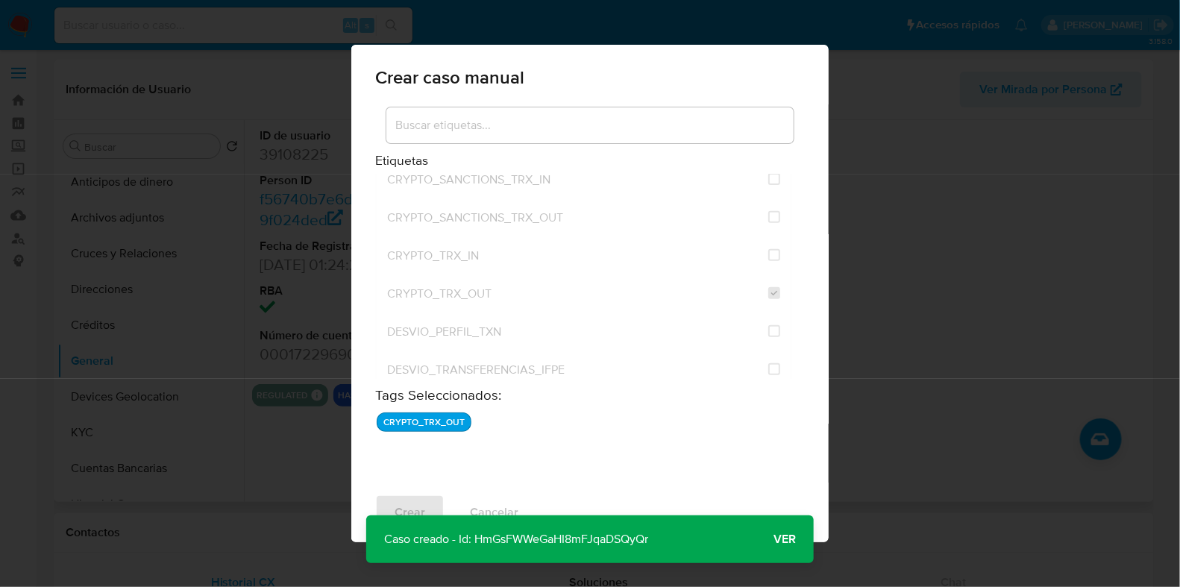
click at [779, 539] on span "Ver" at bounding box center [784, 539] width 22 height 0
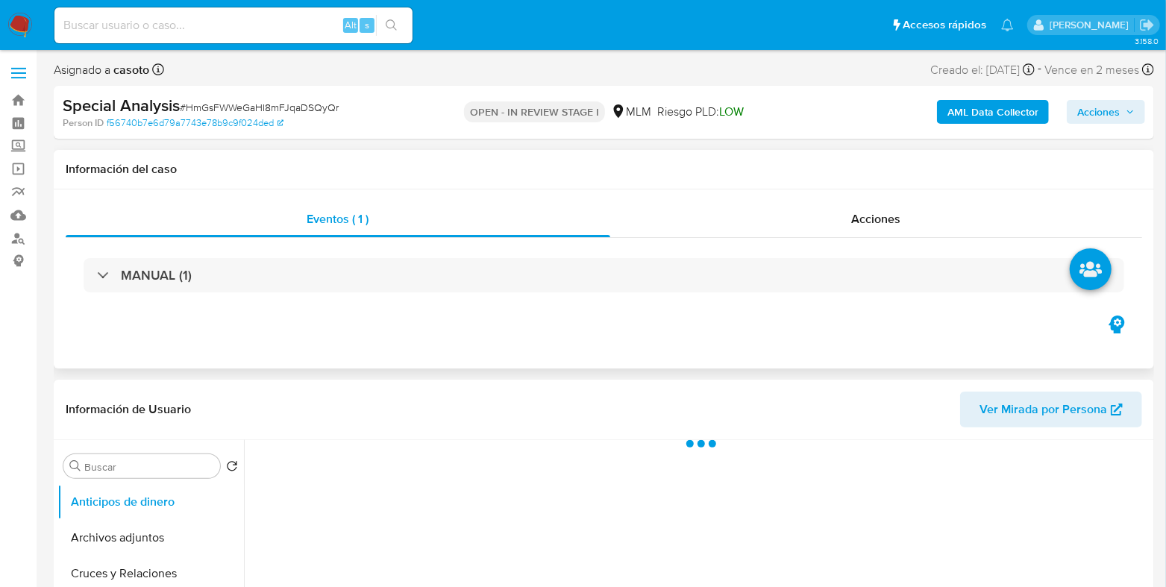
select select "10"
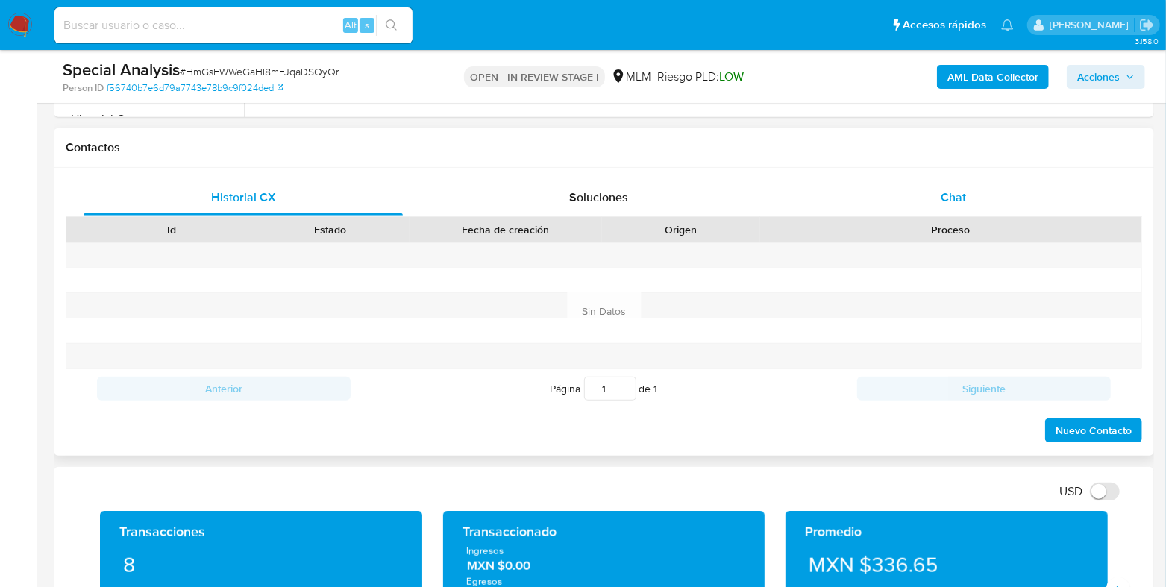
click at [950, 205] on div "Chat" at bounding box center [952, 198] width 319 height 36
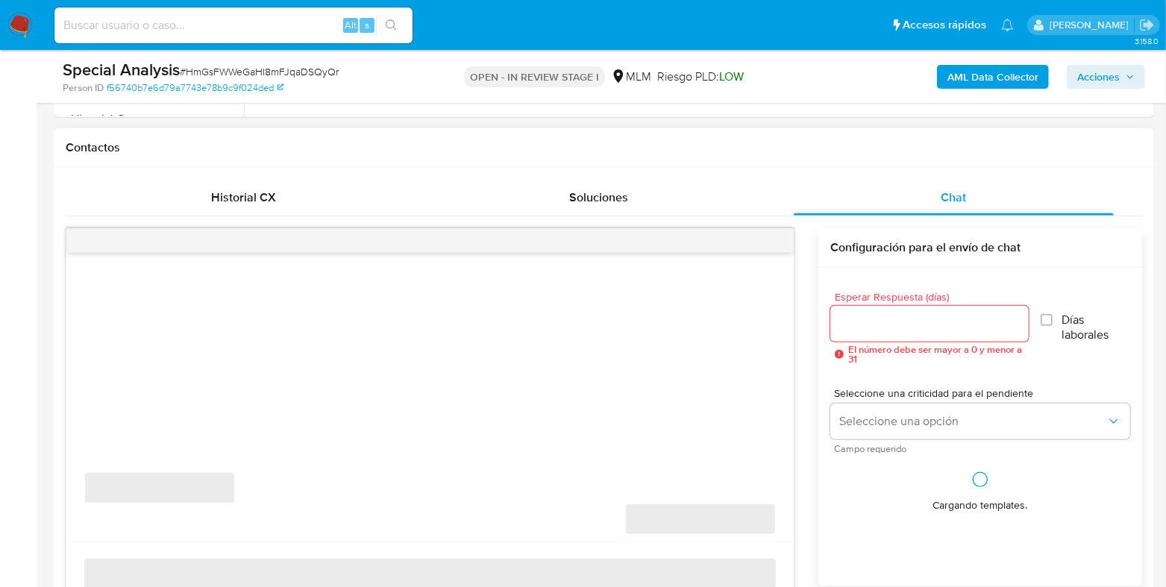
scroll to position [745, 0]
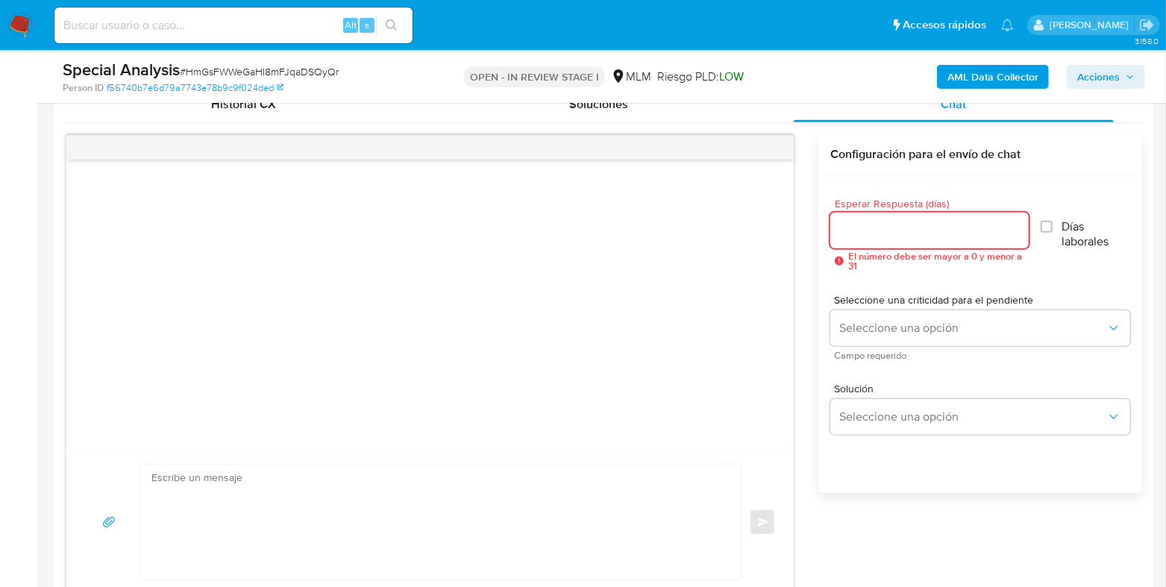
click at [902, 233] on input "Esperar Respuesta (días)" at bounding box center [929, 230] width 198 height 19
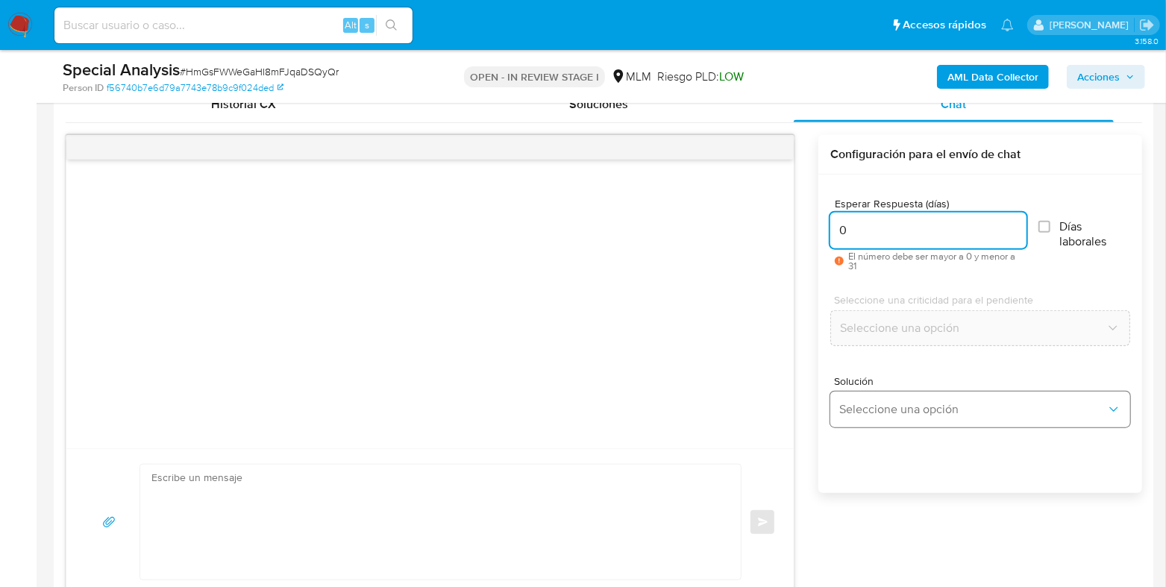
type input "0"
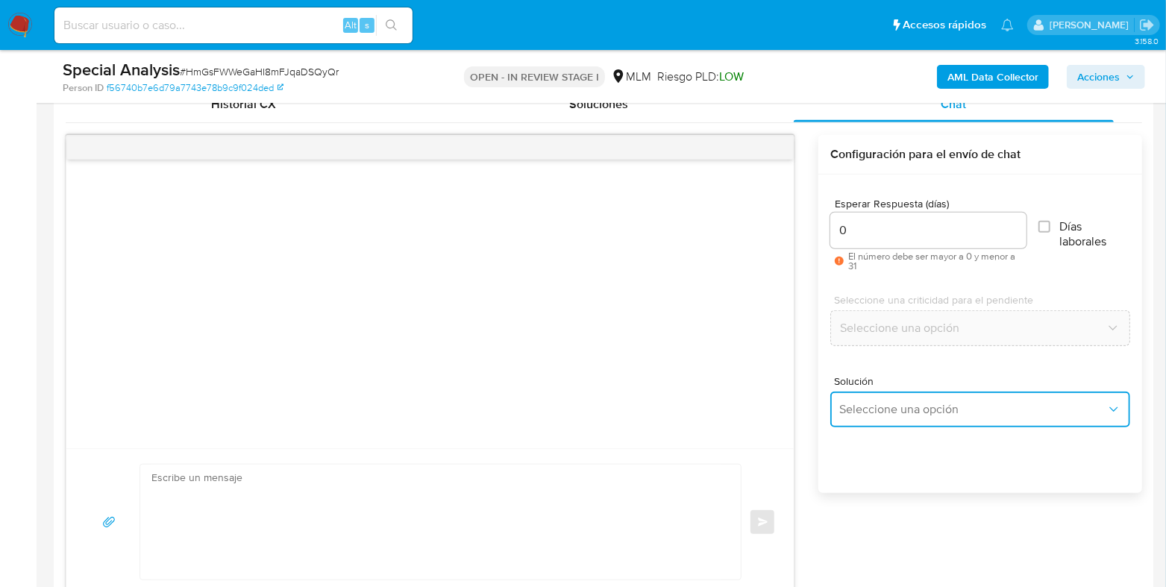
click at [892, 403] on span "Seleccione una opción" at bounding box center [972, 409] width 267 height 15
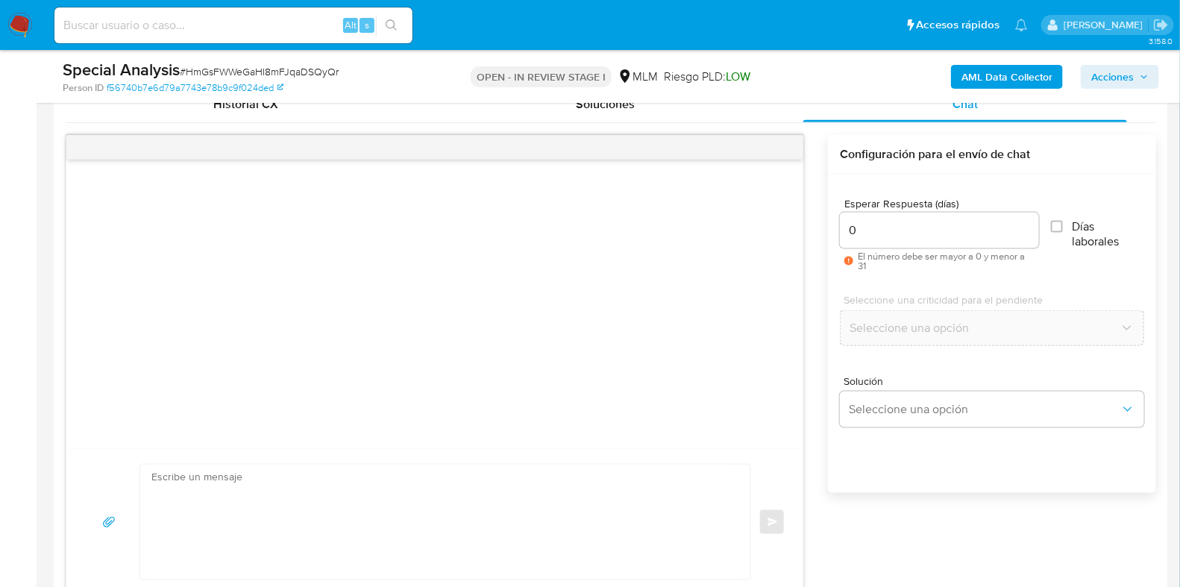
click at [541, 512] on textarea at bounding box center [441, 522] width 580 height 115
click at [526, 516] on textarea at bounding box center [436, 522] width 570 height 115
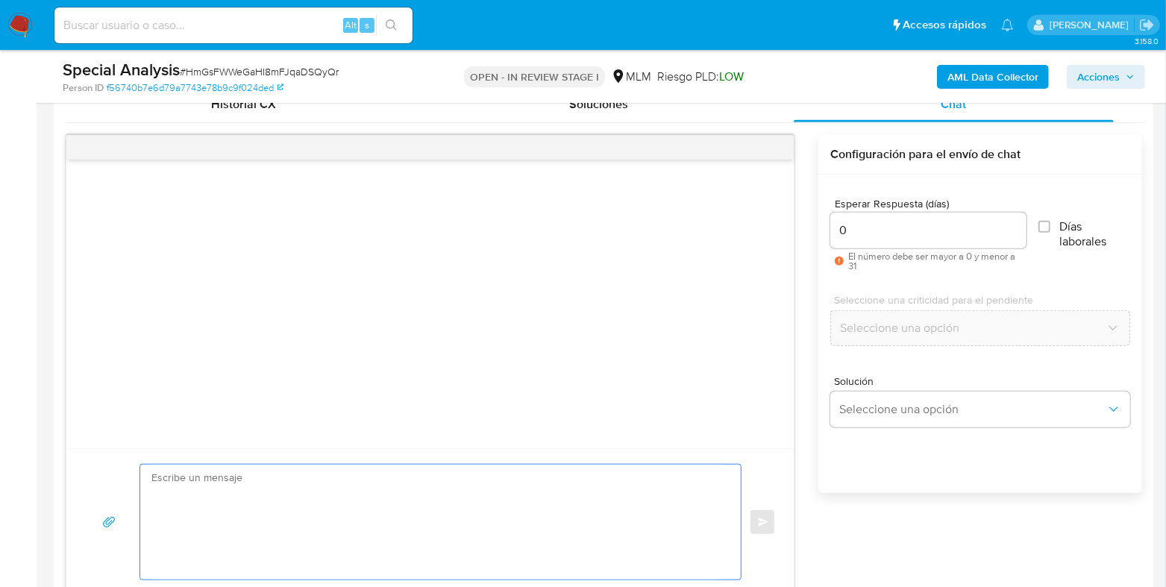
paste textarea "Te informamos que suspendimos tu cuenta de forma permanente. Identificamos comp…"
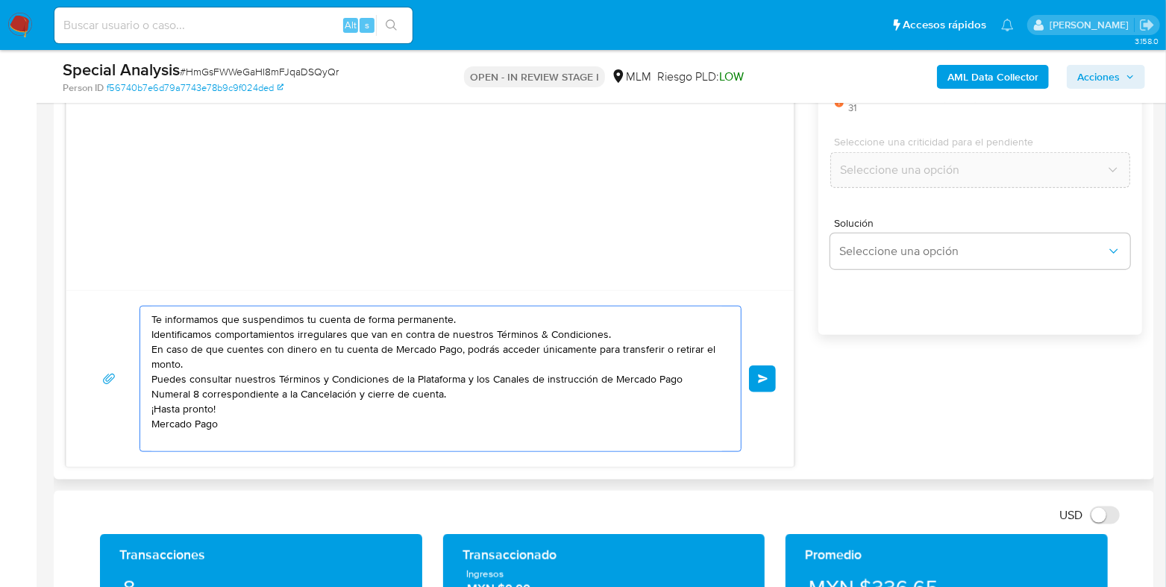
scroll to position [947, 0]
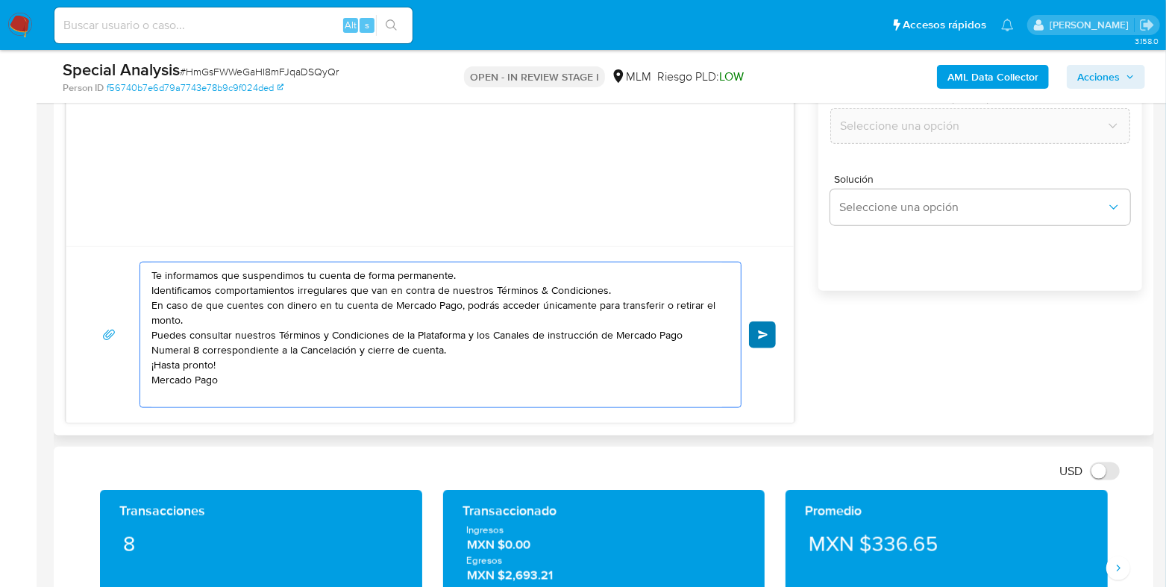
type textarea "Te informamos que suspendimos tu cuenta de forma permanente. Identificamos comp…"
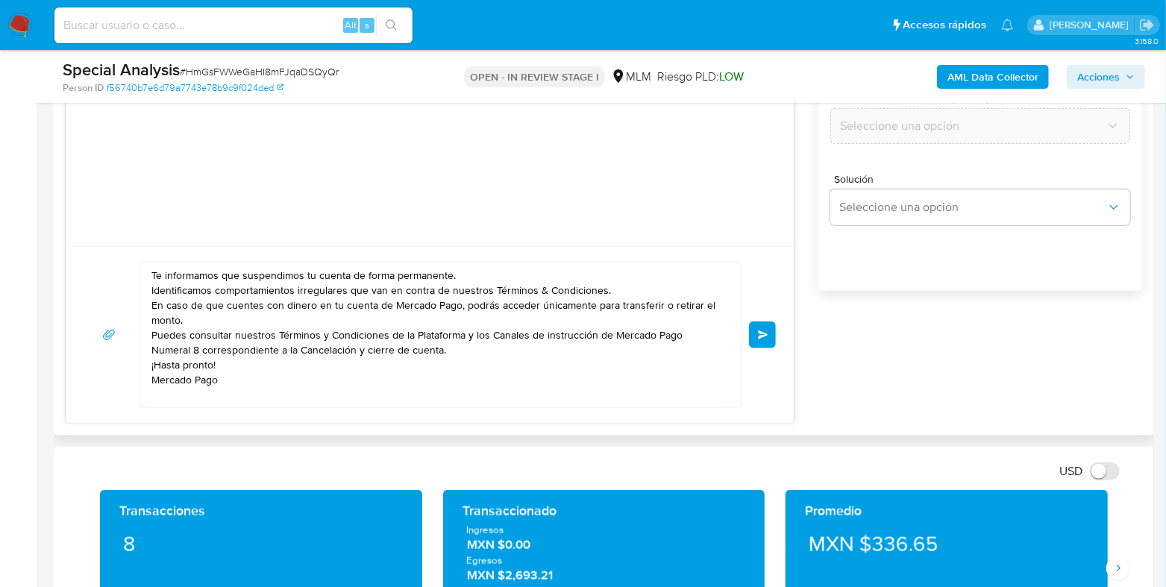
drag, startPoint x: 761, startPoint y: 326, endPoint x: 644, endPoint y: 210, distance: 164.5
click at [644, 210] on div "Te informamos que suspendimos tu cuenta de forma permanente. Identificamos comp…" at bounding box center [430, 178] width 729 height 491
click at [764, 341] on button "Enviar" at bounding box center [762, 334] width 27 height 27
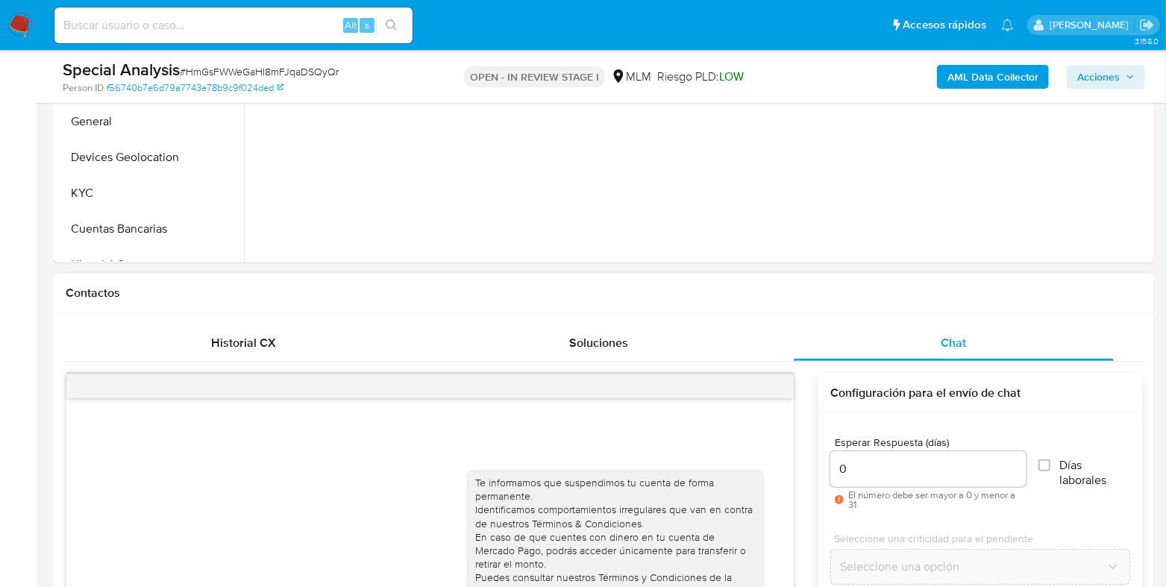
scroll to position [396, 0]
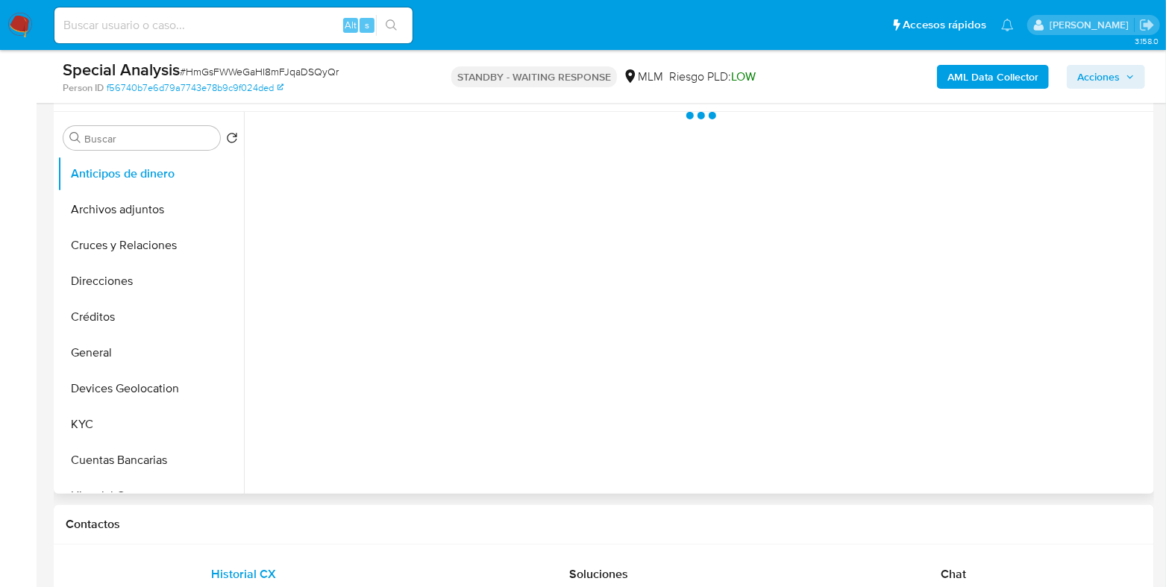
scroll to position [280, 0]
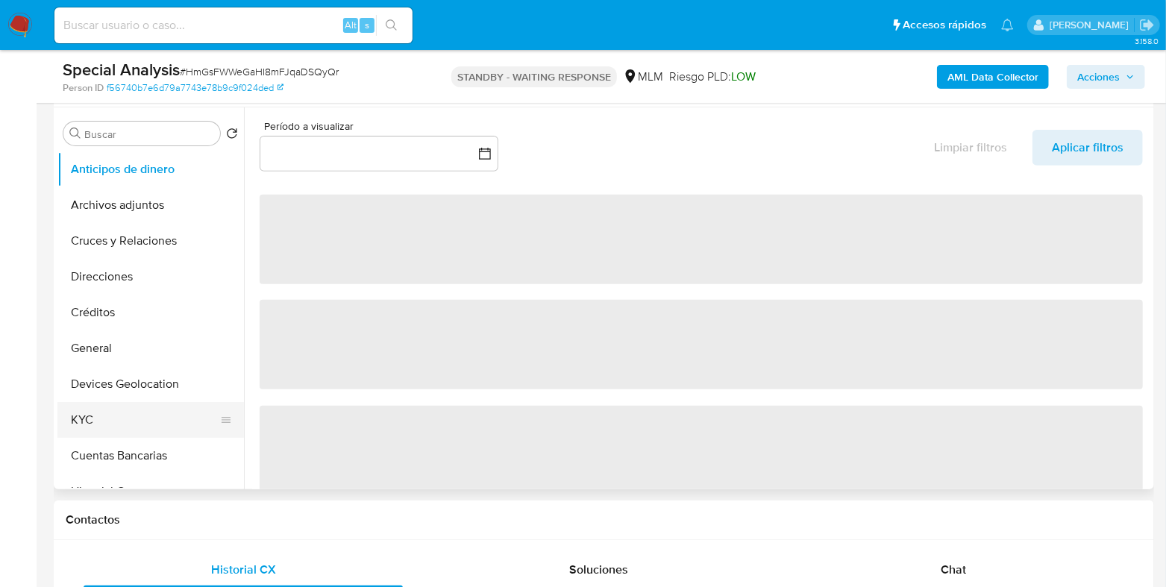
select select "10"
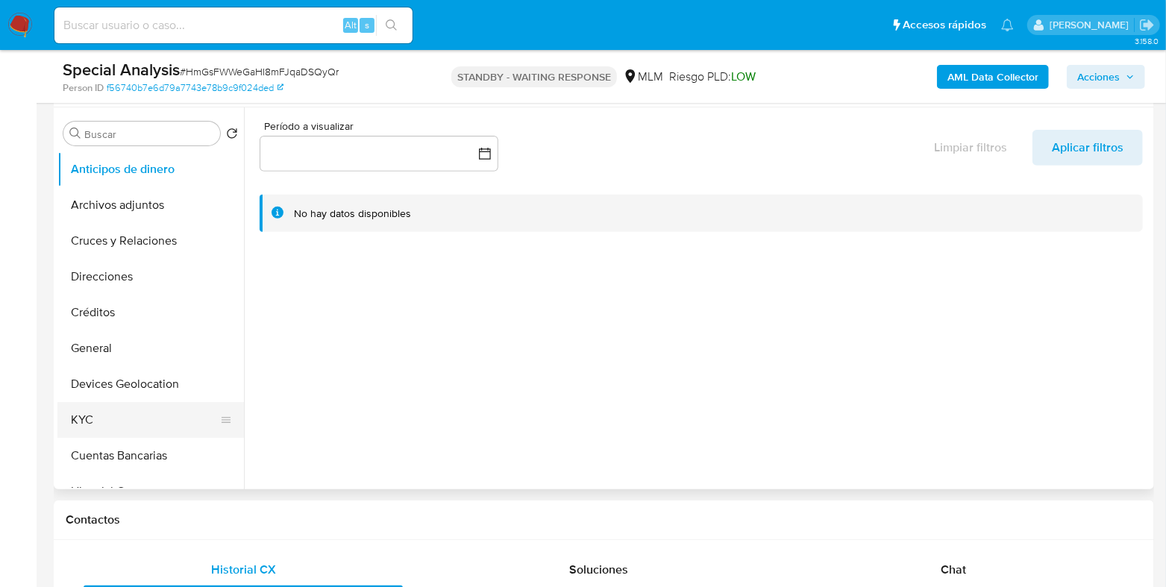
click at [86, 412] on button "KYC" at bounding box center [144, 420] width 175 height 36
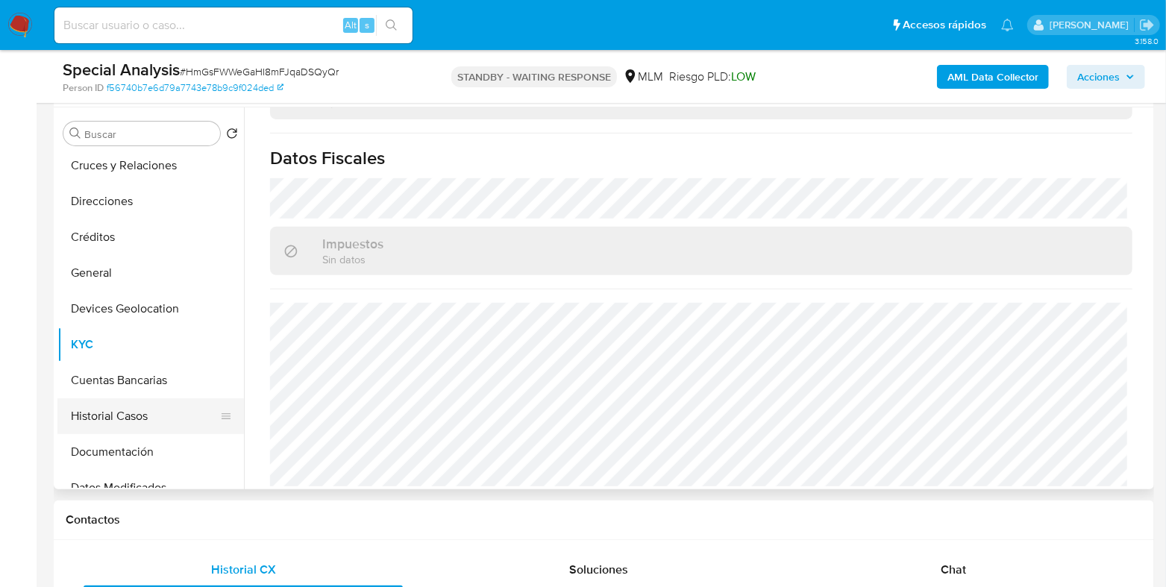
scroll to position [92, 0]
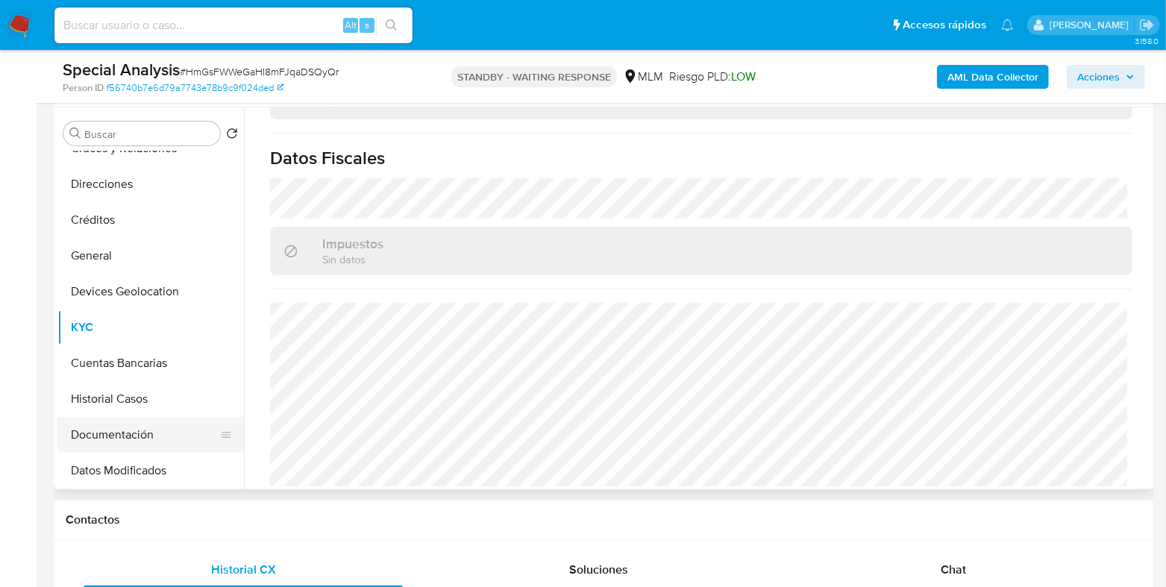
click at [108, 426] on button "Documentación" at bounding box center [144, 435] width 175 height 36
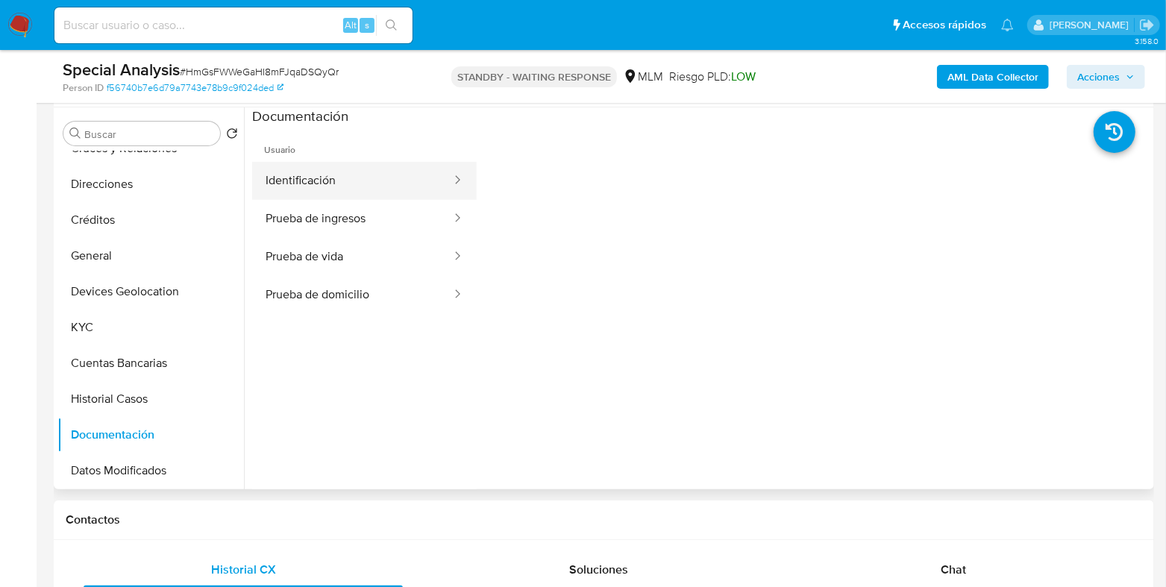
click at [301, 185] on button "Identificación" at bounding box center [352, 181] width 201 height 38
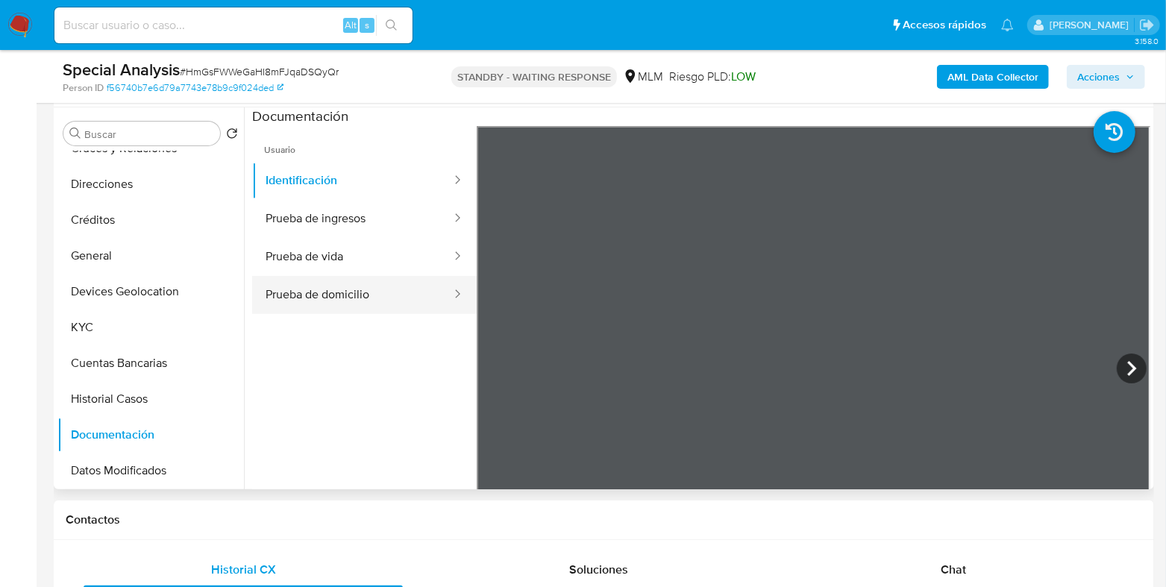
click at [337, 292] on button "Prueba de domicilio" at bounding box center [352, 295] width 201 height 38
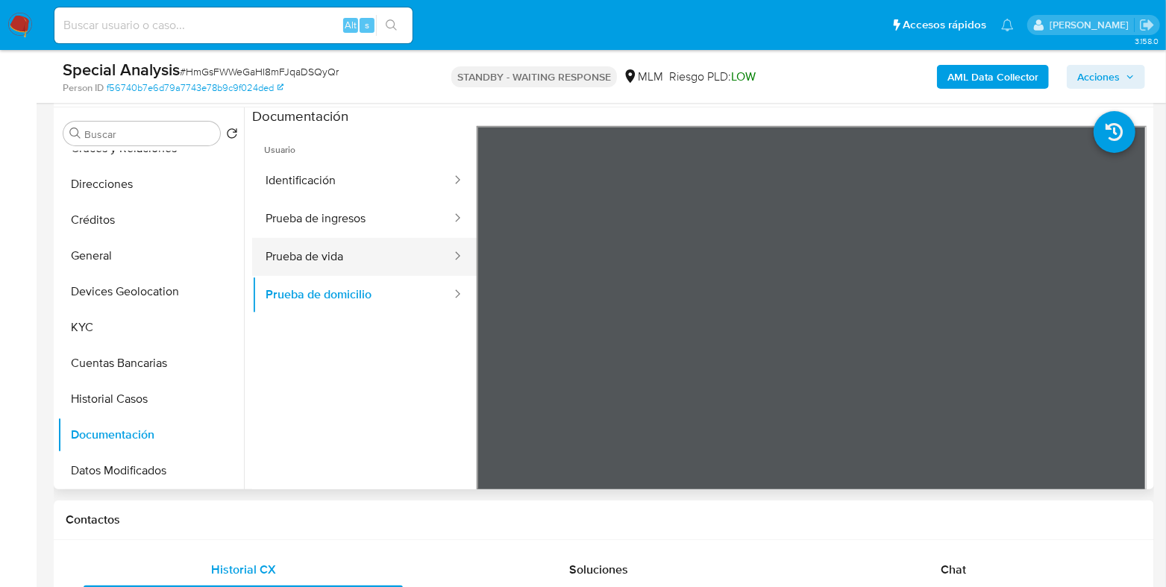
click at [339, 262] on button "Prueba de vida" at bounding box center [352, 257] width 201 height 38
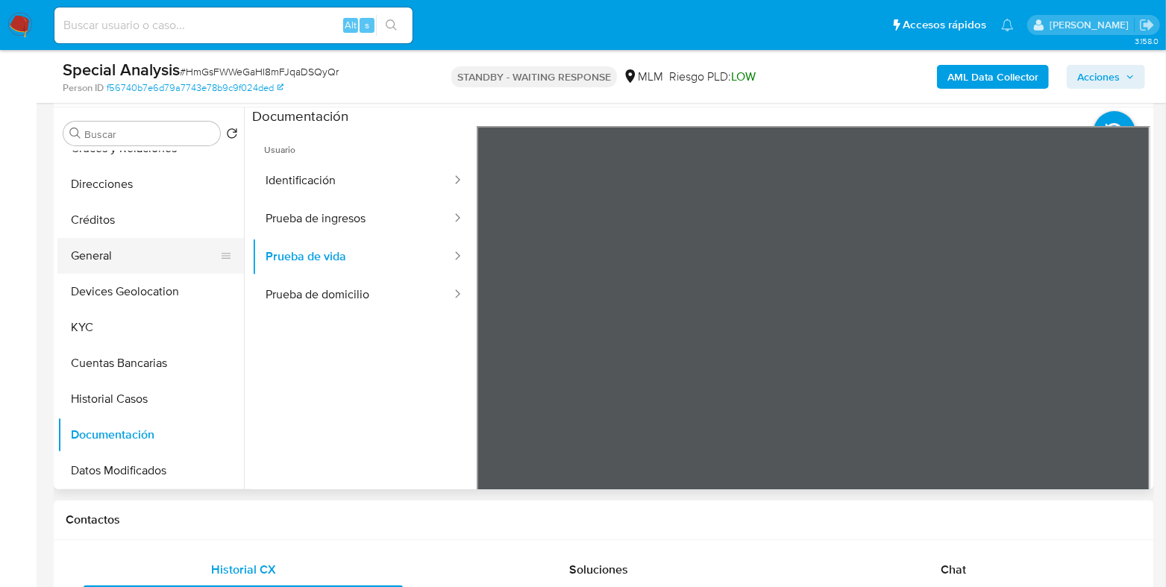
click at [198, 241] on button "General" at bounding box center [144, 256] width 175 height 36
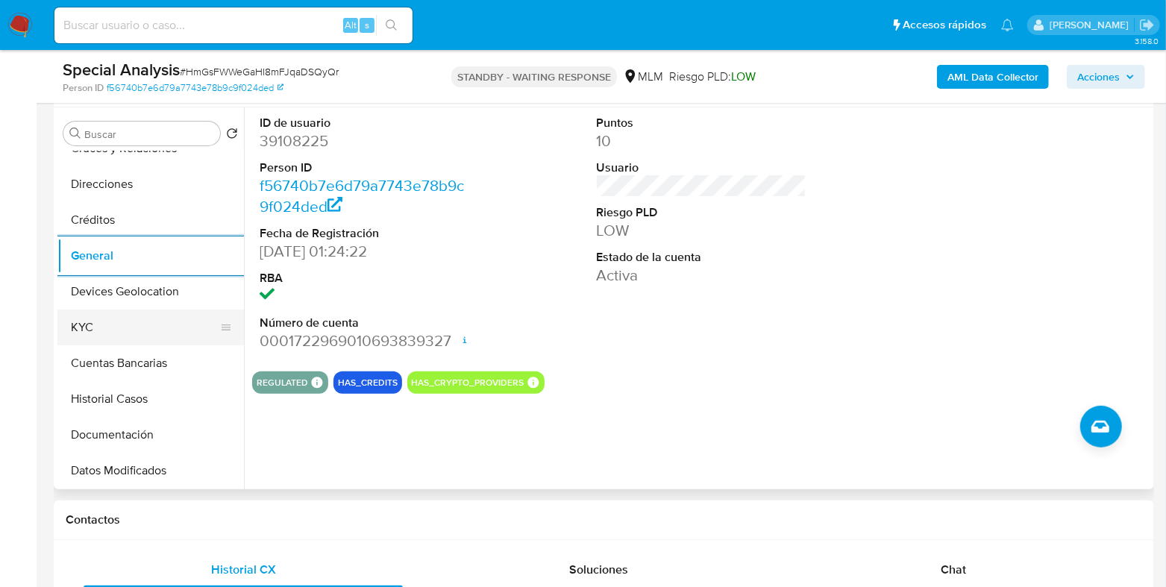
click at [83, 324] on button "KYC" at bounding box center [144, 327] width 175 height 36
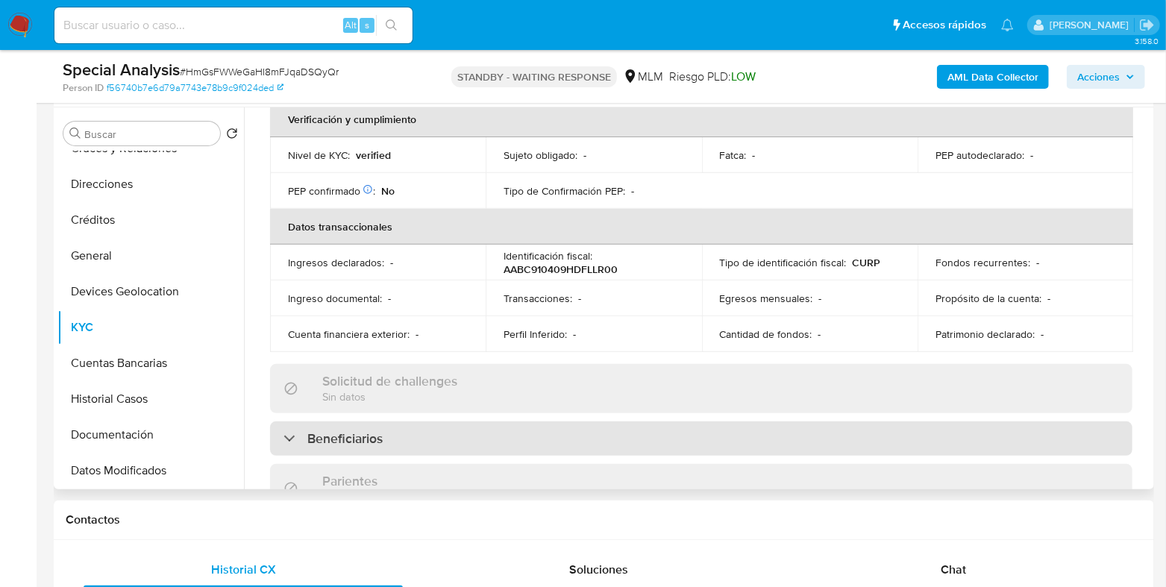
scroll to position [466, 0]
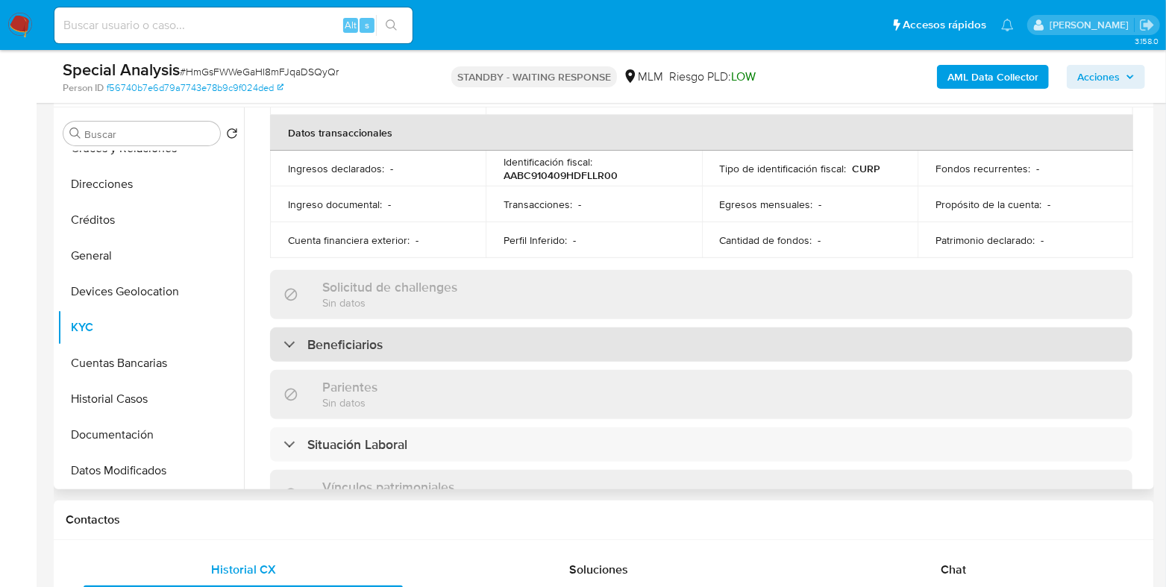
click at [641, 339] on div "Beneficiarios" at bounding box center [701, 344] width 862 height 34
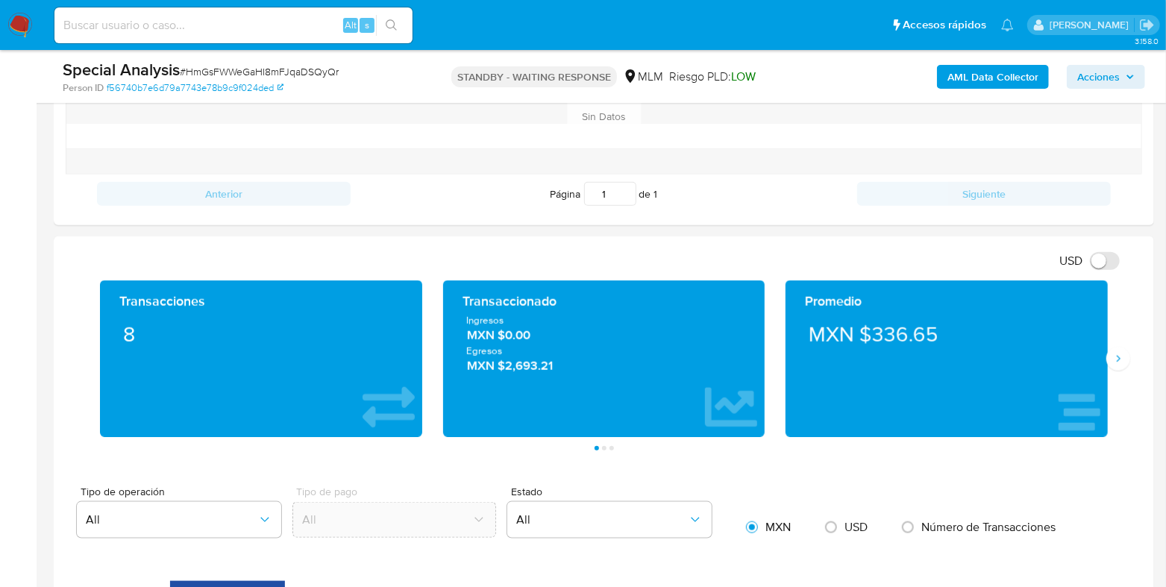
scroll to position [932, 0]
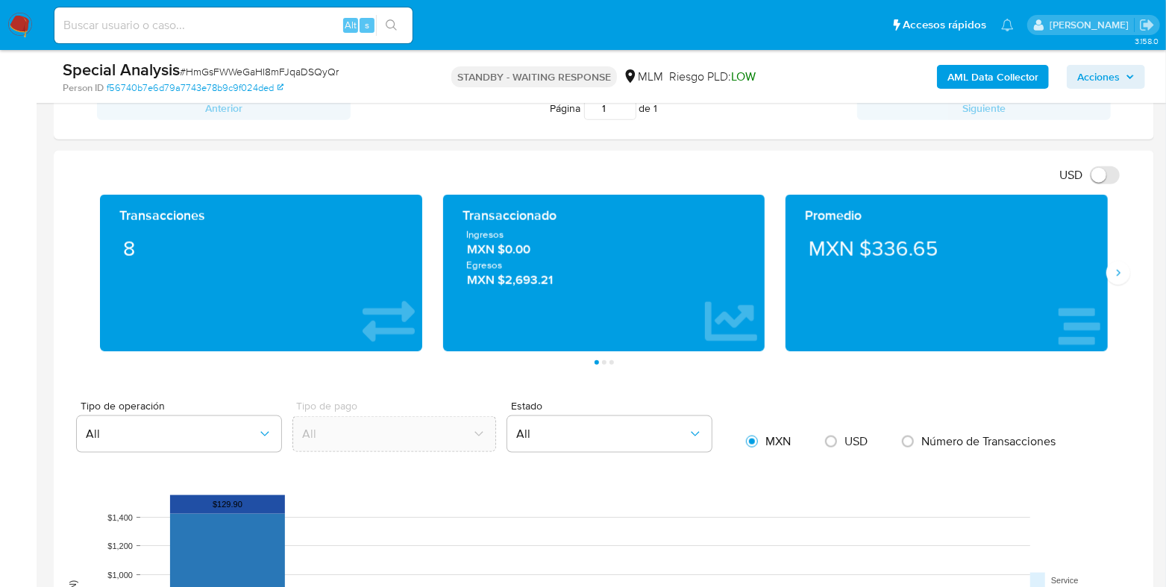
click at [1116, 286] on div "Promedio MXN $336.65" at bounding box center [946, 273] width 343 height 157
drag, startPoint x: 1122, startPoint y: 283, endPoint x: 988, endPoint y: 426, distance: 195.8
click at [1121, 283] on div "Transacciones 8 Transaccionado Ingresos MXN $0.00 Egresos MXN $2,693.21 Promedi…" at bounding box center [604, 280] width 1076 height 170
click at [1122, 274] on icon "Siguiente" at bounding box center [1118, 273] width 12 height 12
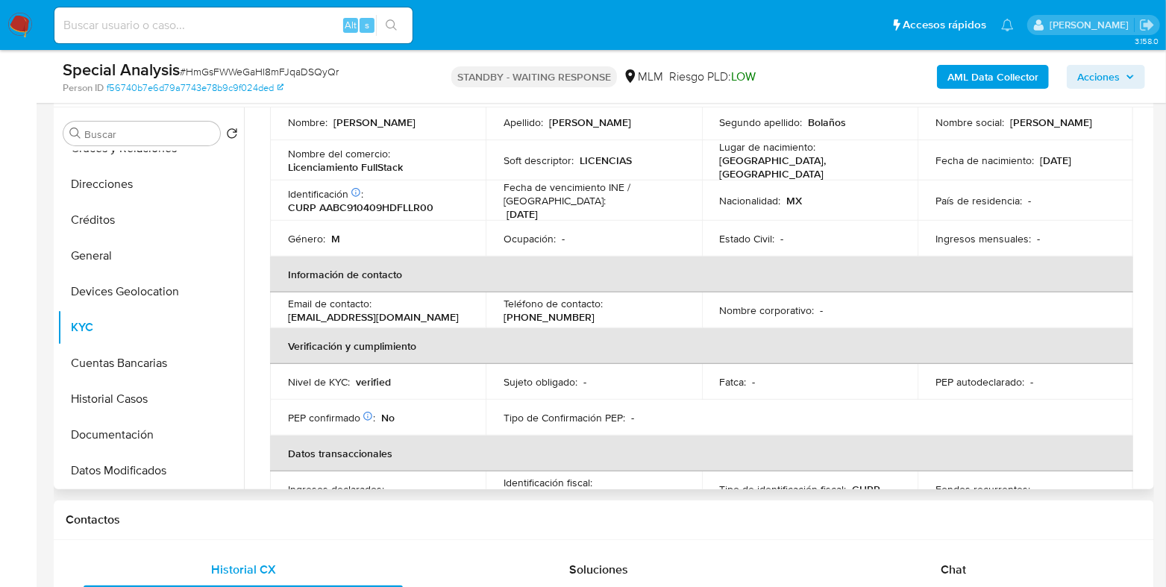
scroll to position [0, 0]
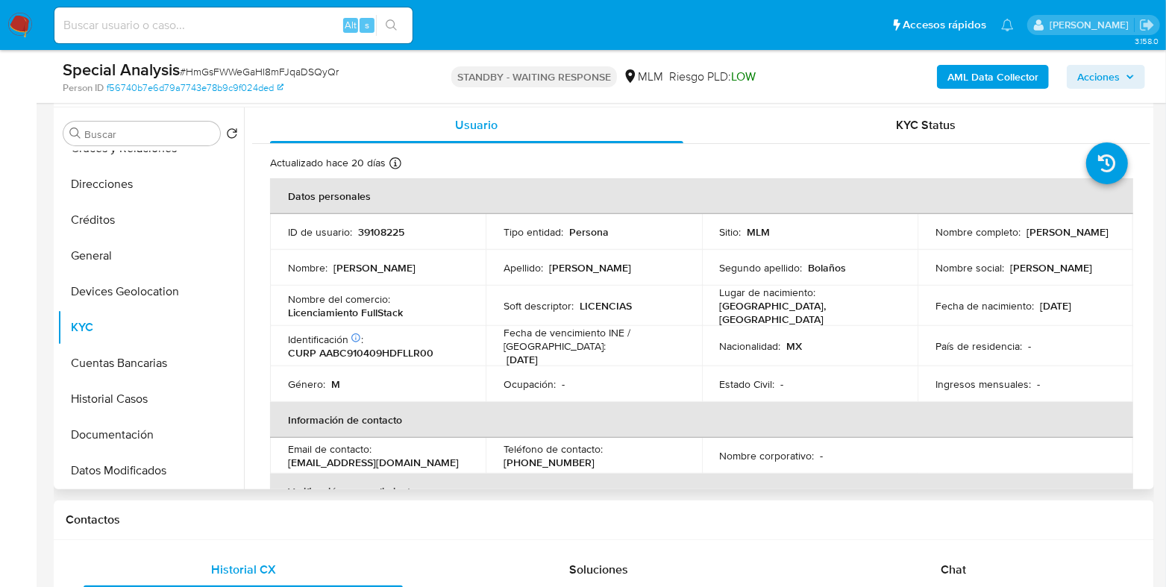
click at [1079, 239] on div "Nombre completo : Carlos Adrian Alvarado Bolaños" at bounding box center [1025, 231] width 180 height 13
click at [1084, 238] on div "Nombre completo : Carlos Adrian Alvarado Bolaños" at bounding box center [1025, 231] width 180 height 13
drag, startPoint x: 1084, startPoint y: 238, endPoint x: 928, endPoint y: 234, distance: 155.2
click at [928, 234] on td "Nombre completo : Carlos Adrian Alvarado Bolaños" at bounding box center [1025, 232] width 216 height 36
copy p "[PERSON_NAME] [PERSON_NAME] [PERSON_NAME]"
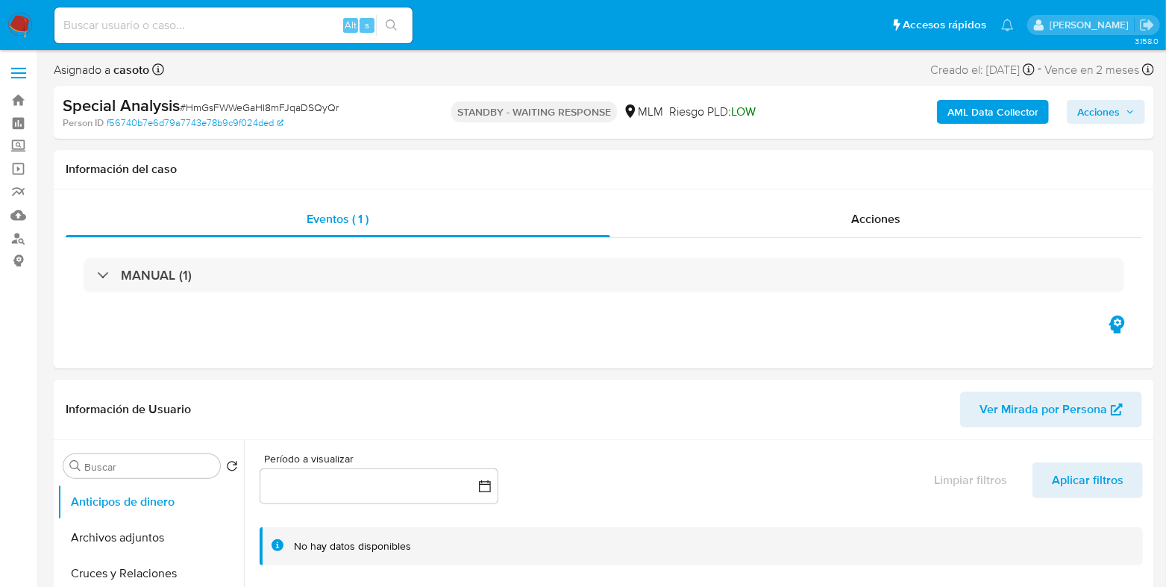
select select "10"
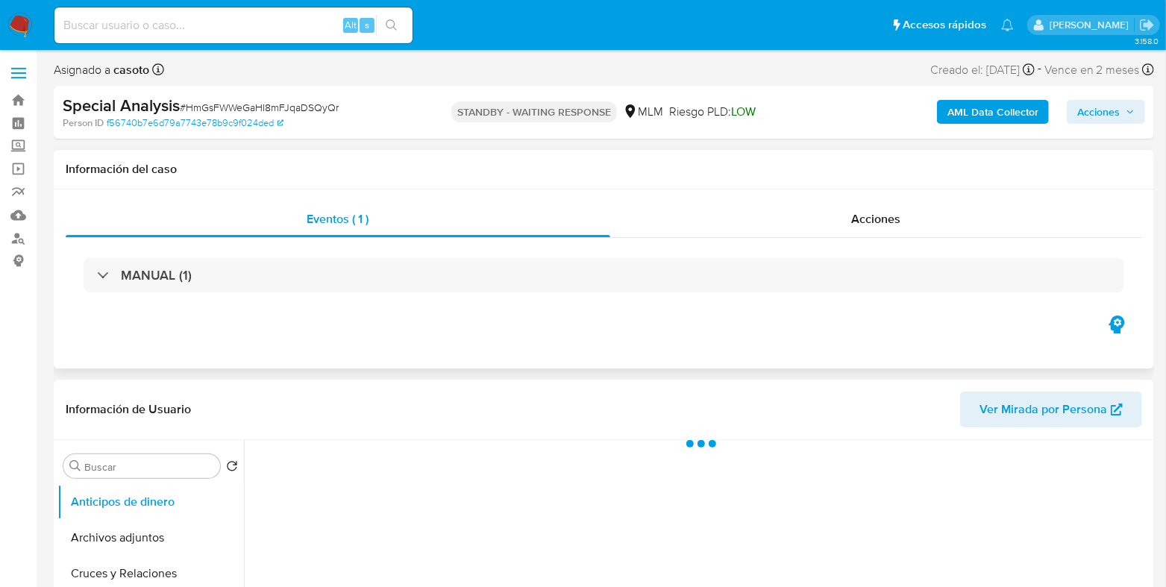
select select "10"
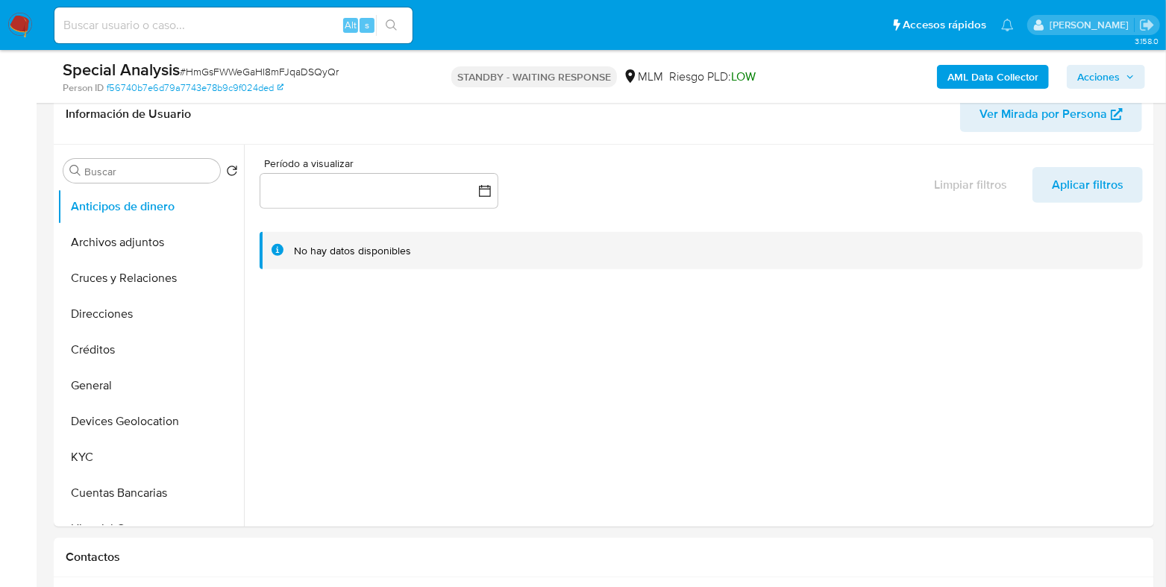
scroll to position [280, 0]
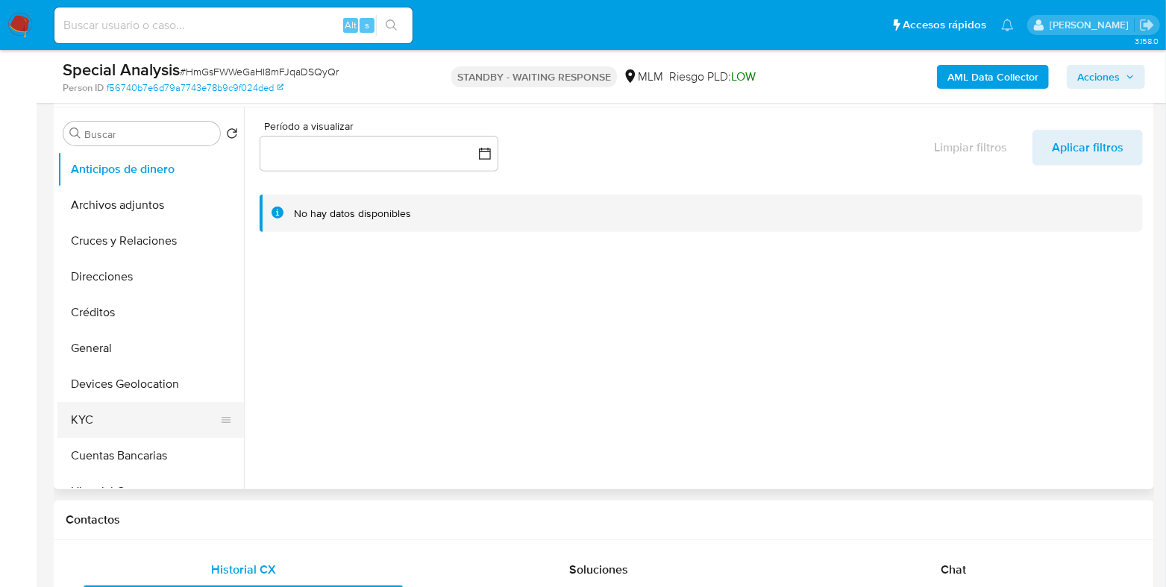
click at [80, 412] on button "KYC" at bounding box center [144, 420] width 175 height 36
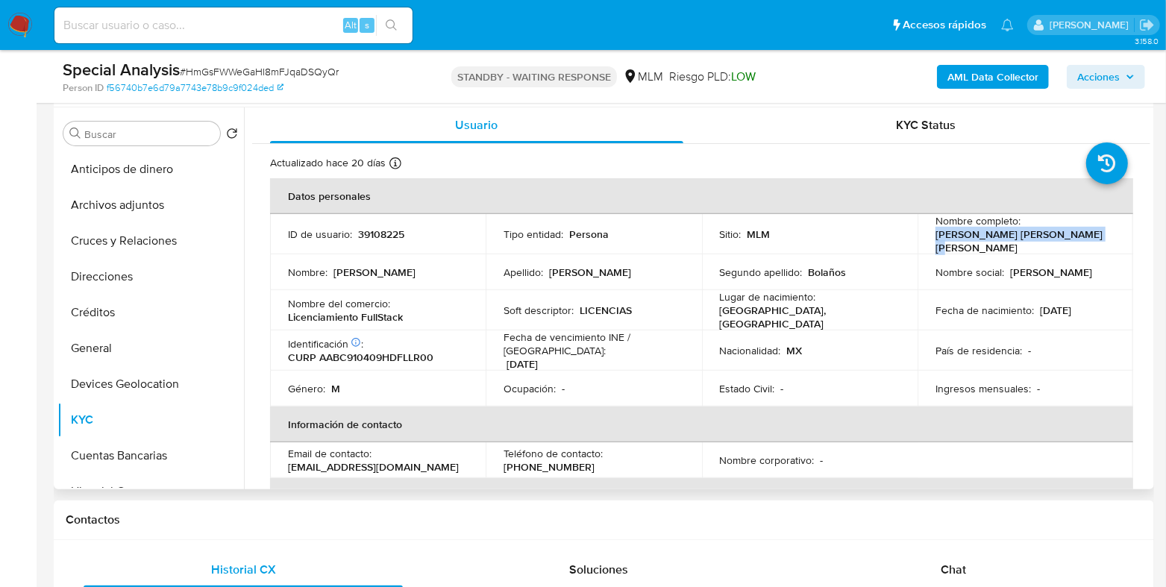
drag, startPoint x: 1098, startPoint y: 242, endPoint x: 894, endPoint y: 465, distance: 302.4
click at [926, 239] on td "Nombre completo : [PERSON_NAME] [PERSON_NAME] [PERSON_NAME]" at bounding box center [1025, 234] width 216 height 40
copy p "[PERSON_NAME] [PERSON_NAME] [PERSON_NAME]"
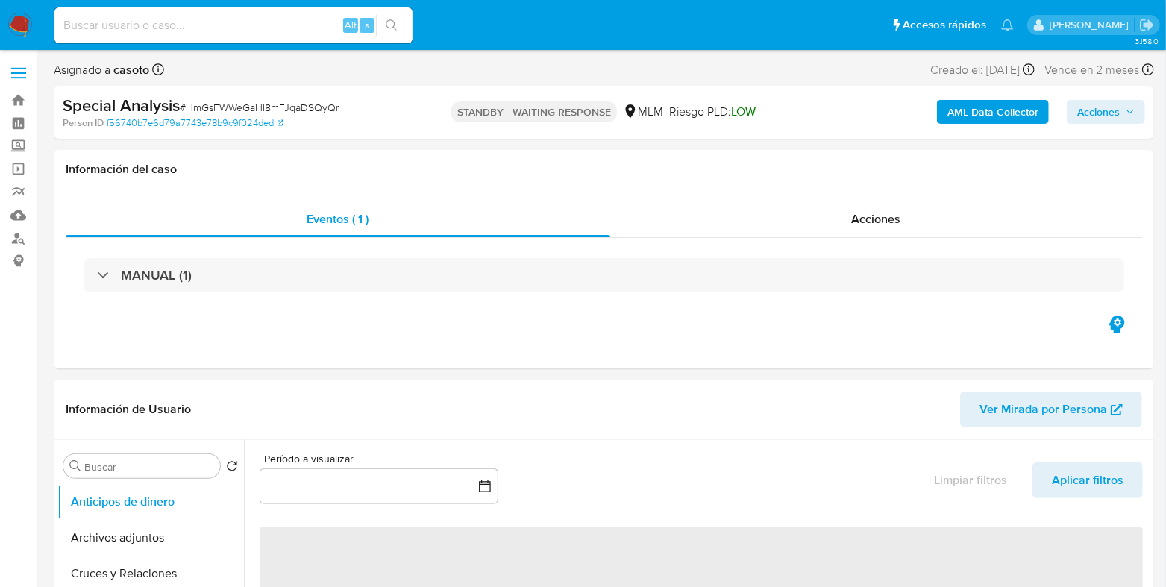
select select "10"
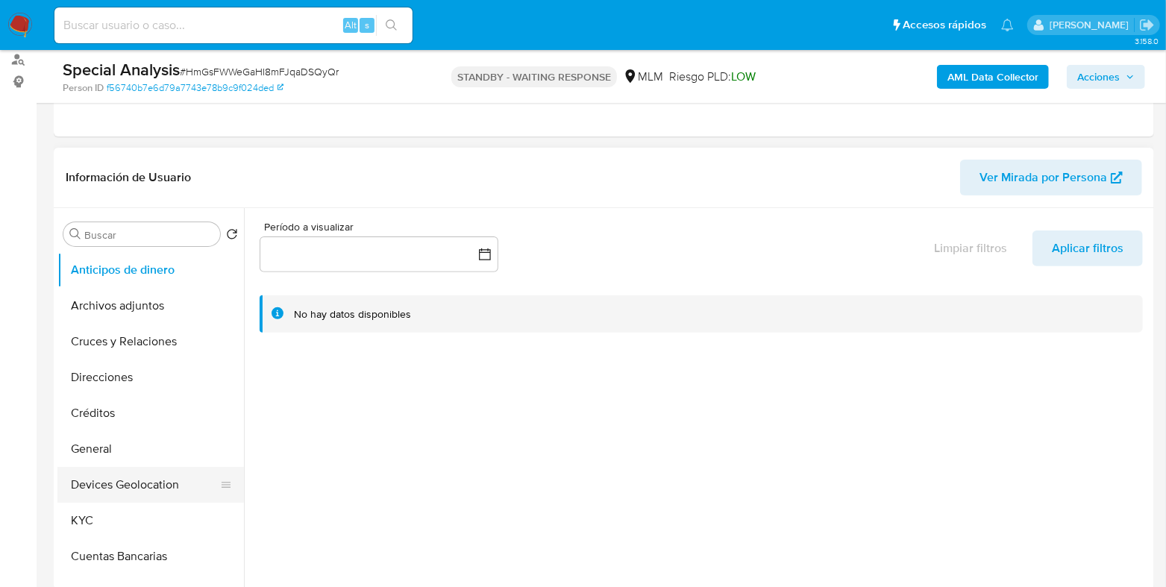
scroll to position [186, 0]
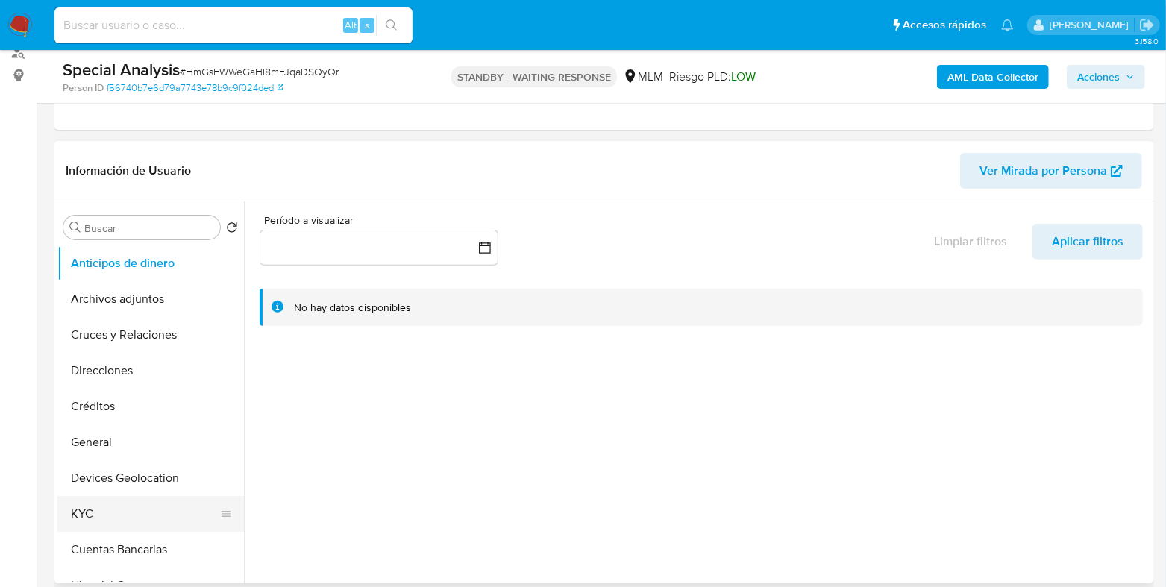
click at [76, 498] on button "KYC" at bounding box center [144, 514] width 175 height 36
